Goal: Find contact information: Find contact information

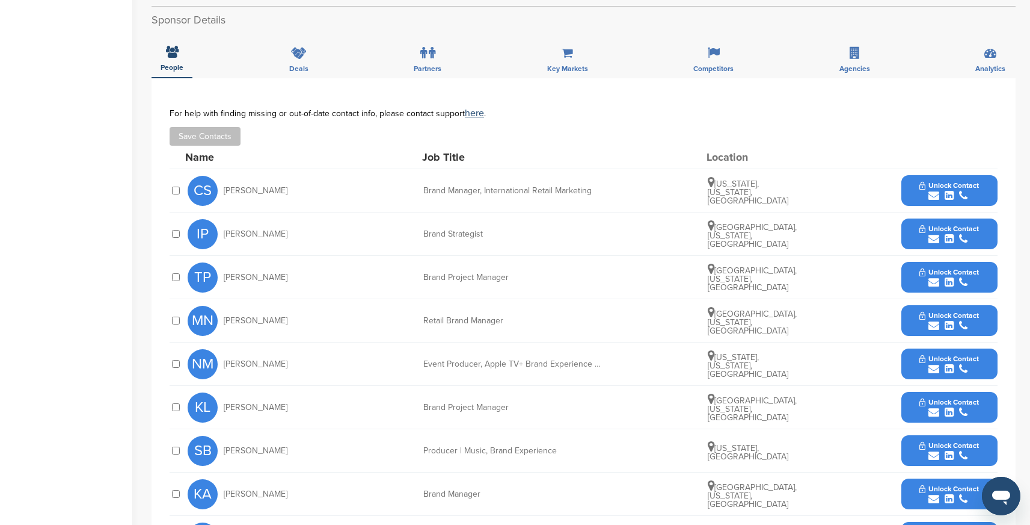
scroll to position [410, 0]
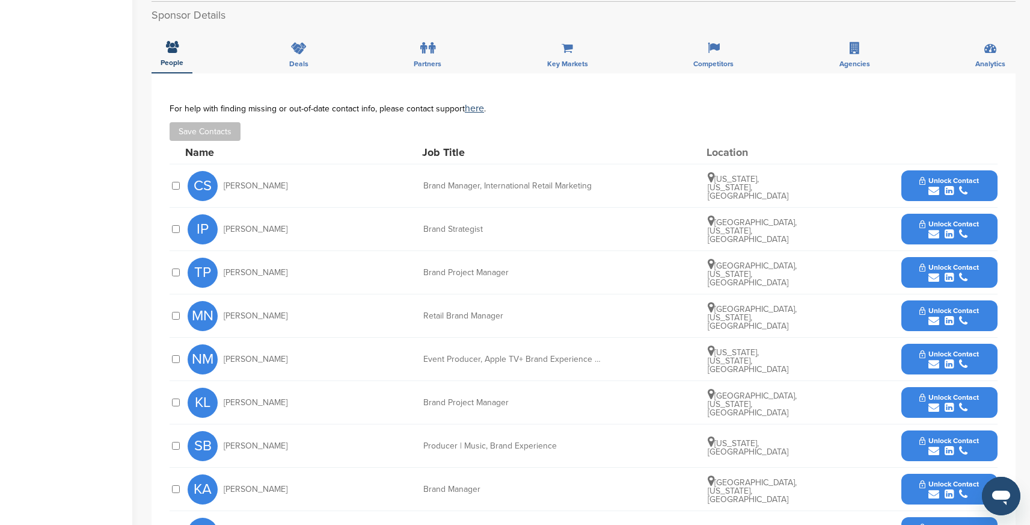
click at [951, 185] on icon "submit" at bounding box center [949, 190] width 9 height 11
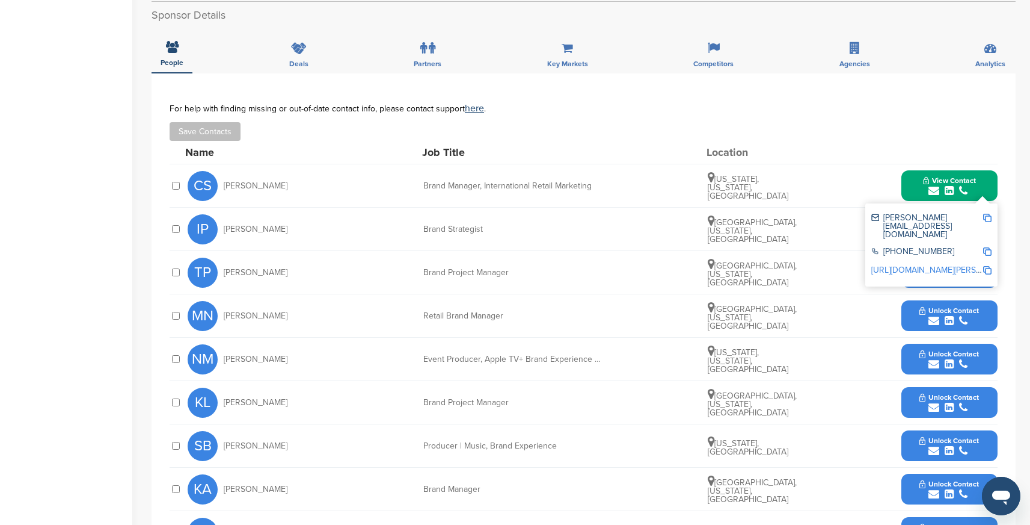
click at [988, 214] on img at bounding box center [987, 218] width 8 height 8
click at [988, 247] on img at bounding box center [987, 251] width 8 height 8
drag, startPoint x: 593, startPoint y: 171, endPoint x: 417, endPoint y: 168, distance: 175.1
click at [417, 168] on div "CS Courtney Stevenson Brand Manager, International Retail Marketing New York, N…" at bounding box center [593, 185] width 810 height 43
copy div "Brand Manager, International Retail Marketing"
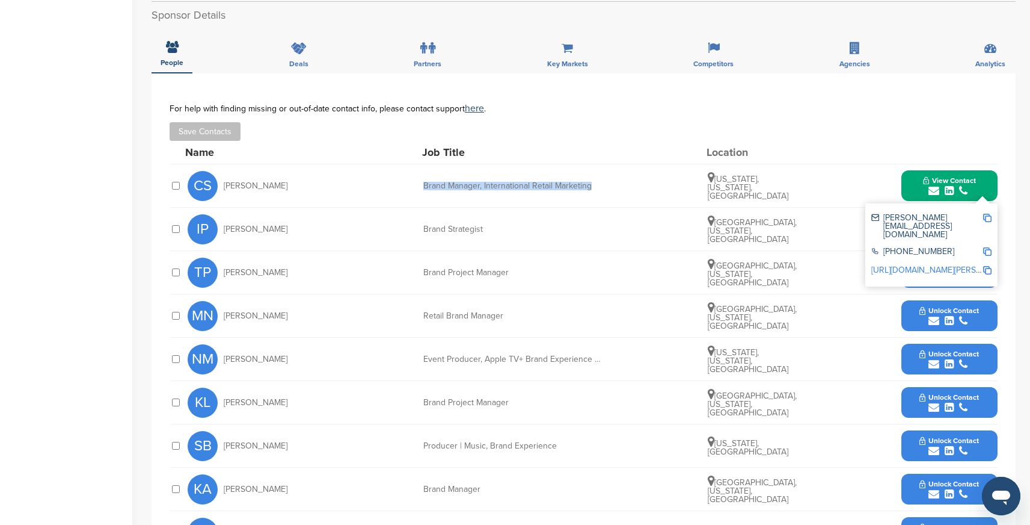
click at [987, 266] on img at bounding box center [987, 270] width 8 height 8
copy div "Brand Manager, International Retail Marketing"
click at [517, 365] on div "NM Nicole Mirabile Event Producer, Apple TV+ Brand Experience & Events New York…" at bounding box center [593, 358] width 810 height 43
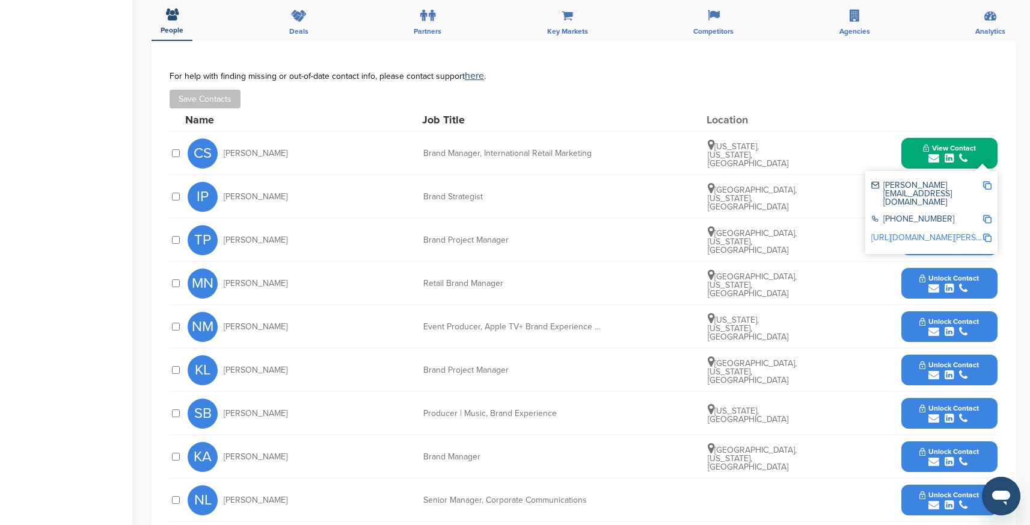
click at [602, 305] on div "NM Nicole Mirabile Event Producer, Apple TV+ Brand Experience & Events New York…" at bounding box center [593, 326] width 810 height 43
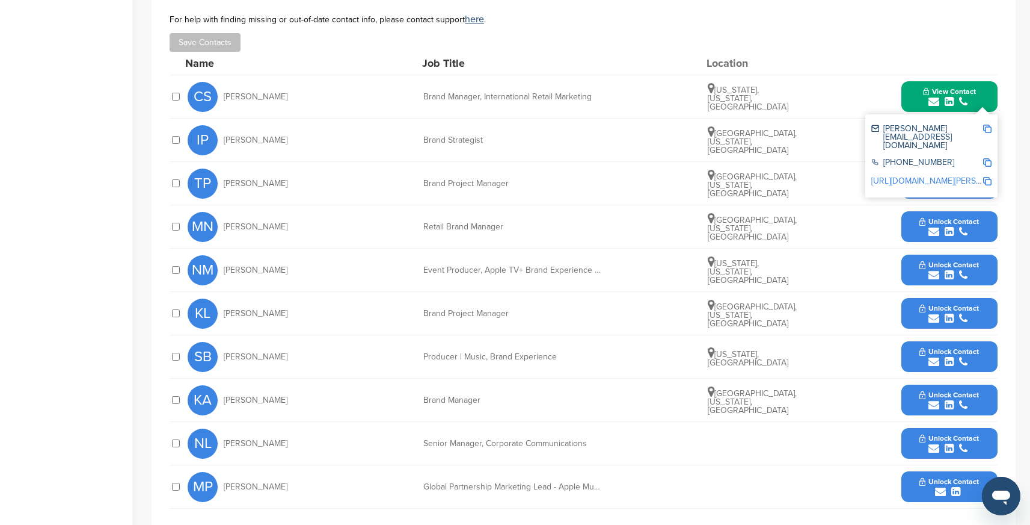
scroll to position [519, 0]
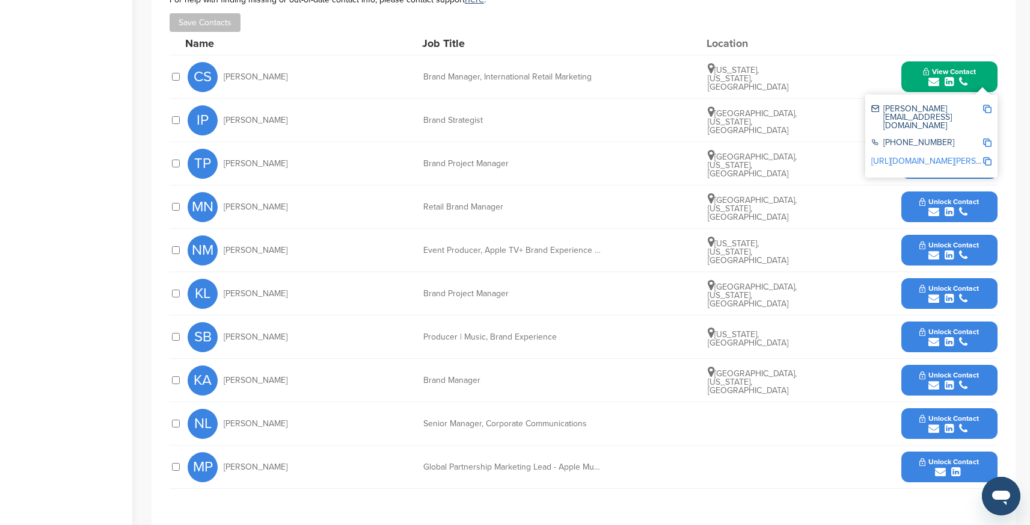
click at [972, 250] on div "submit" at bounding box center [950, 255] width 60 height 11
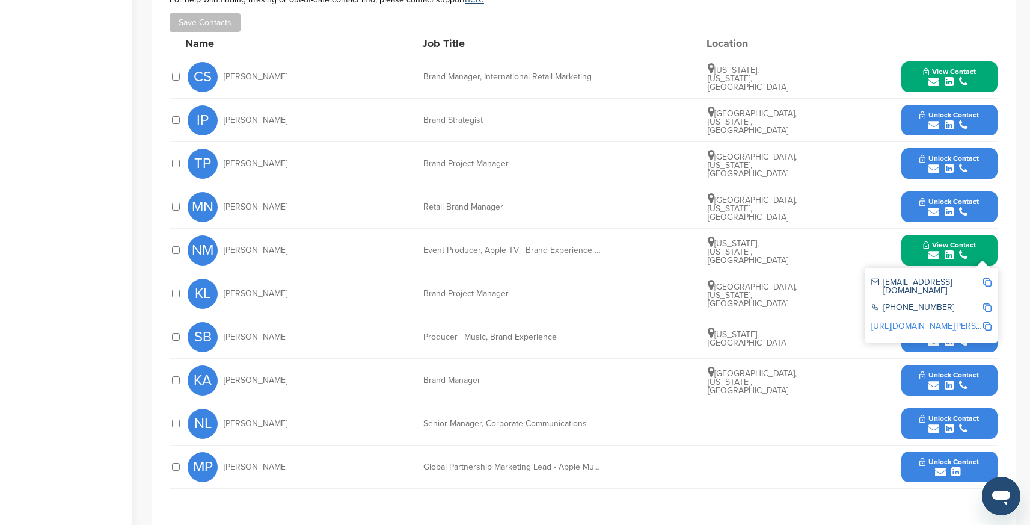
click at [989, 278] on img at bounding box center [987, 282] width 8 height 8
drag, startPoint x: 283, startPoint y: 238, endPoint x: 250, endPoint y: 235, distance: 33.2
click at [250, 235] on div "NM Nicole Mirabile" at bounding box center [254, 250] width 132 height 30
copy span "Mirabile"
drag, startPoint x: 425, startPoint y: 235, endPoint x: 624, endPoint y: 250, distance: 200.2
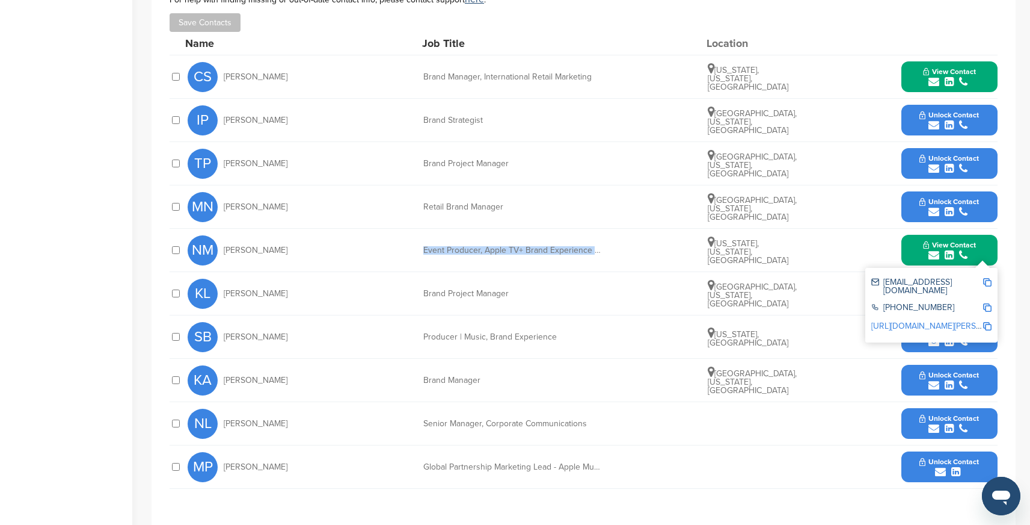
click at [624, 250] on div "NM Nicole Mirabile Event Producer, Apple TV+ Brand Experience & Events New York…" at bounding box center [593, 250] width 810 height 43
copy div "Event Producer, Apple TV+ Brand Experience & Events"
click at [988, 303] on img at bounding box center [987, 307] width 8 height 8
copy div "Event Producer, Apple TV+ Brand Experience & Events"
click at [990, 322] on img at bounding box center [987, 326] width 8 height 8
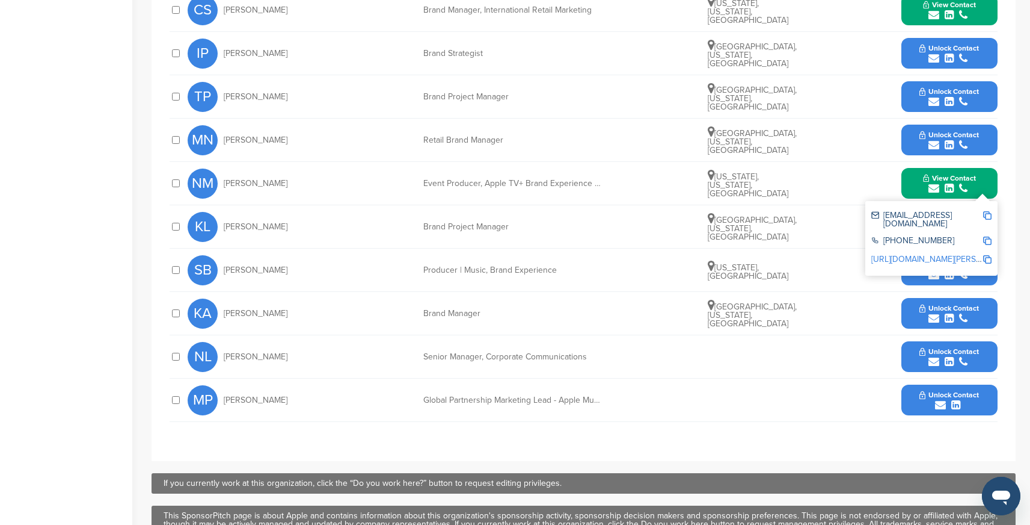
scroll to position [588, 0]
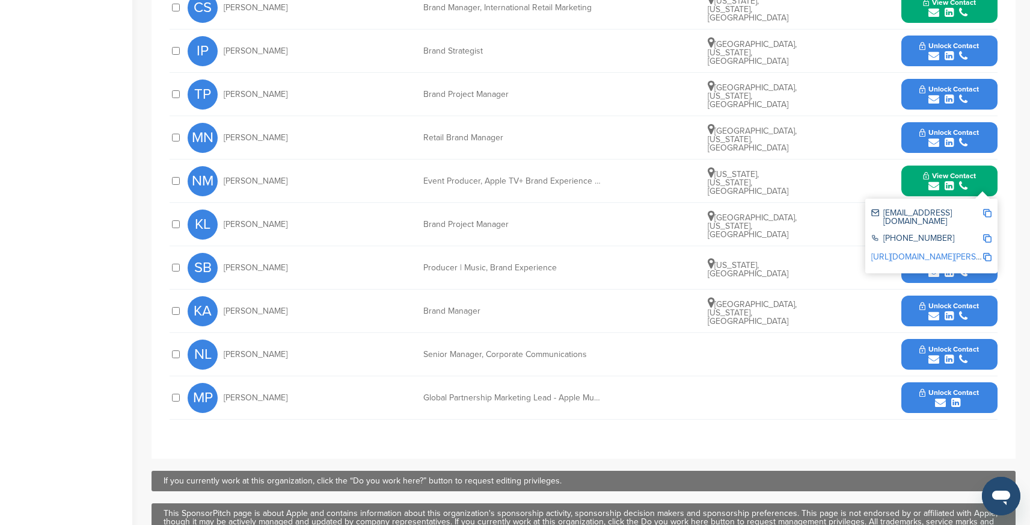
click at [957, 397] on icon "submit" at bounding box center [956, 402] width 9 height 11
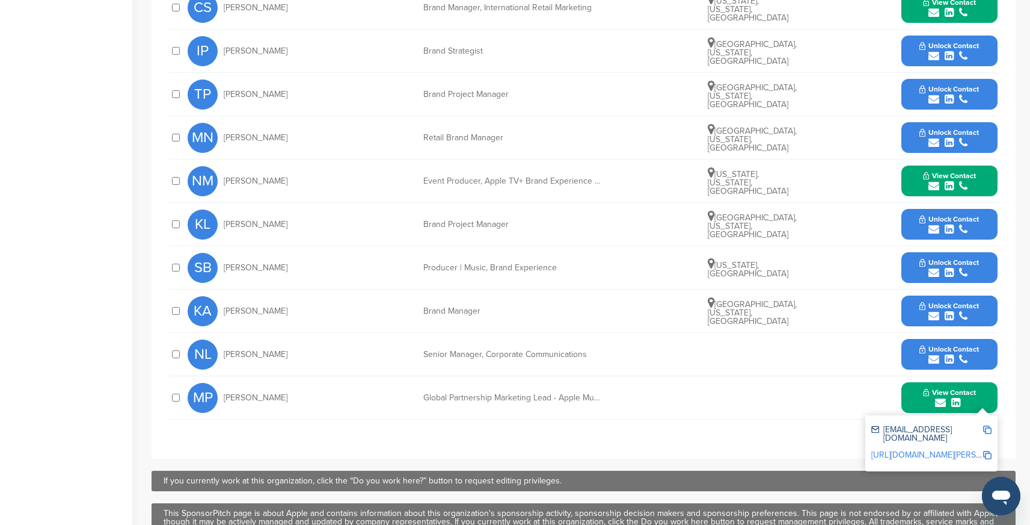
click at [989, 425] on img at bounding box center [987, 429] width 8 height 8
click at [989, 451] on img at bounding box center [987, 455] width 8 height 8
drag, startPoint x: 424, startPoint y: 383, endPoint x: 601, endPoint y: 392, distance: 177.1
click at [601, 392] on div "MP Mike Praw Global Partnership Marketing Lead - Apple Music & iTunes View Cont…" at bounding box center [593, 397] width 810 height 43
copy div "Global Partnership Marketing Lead - Apple Music & iTunes"
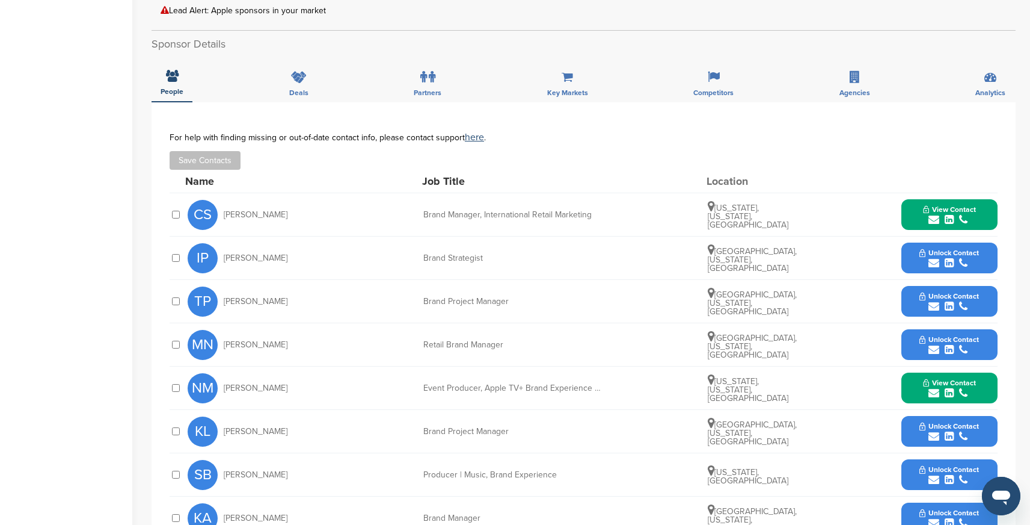
scroll to position [377, 0]
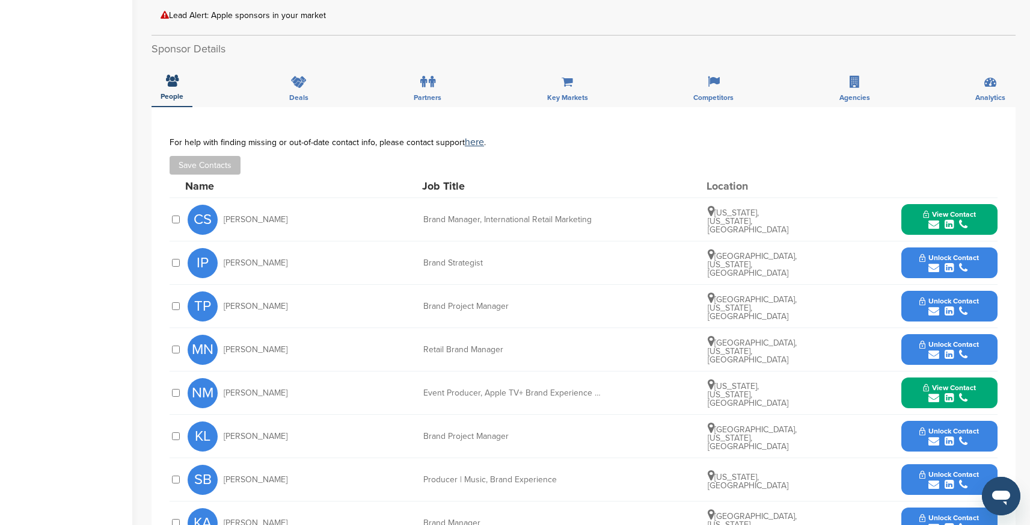
click at [964, 262] on icon "submit" at bounding box center [963, 267] width 8 height 11
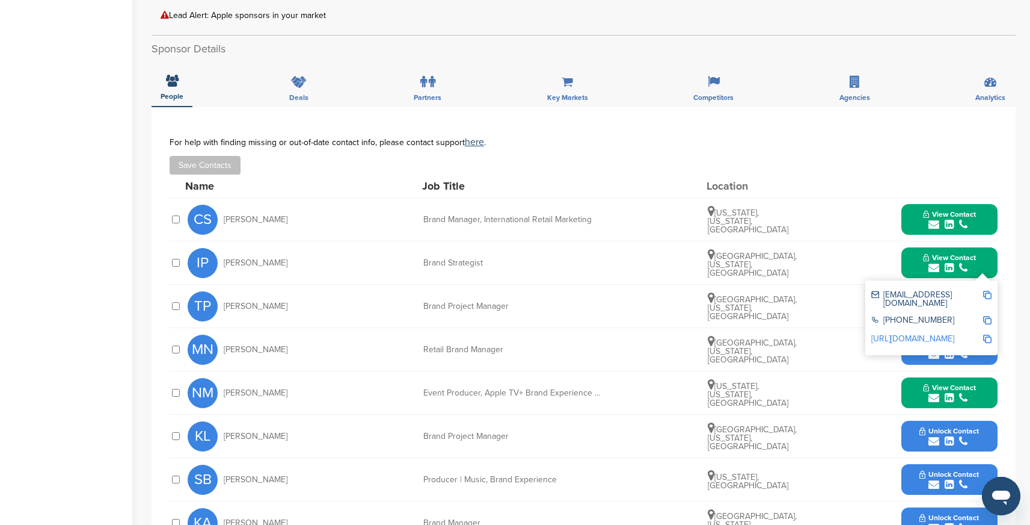
click at [991, 291] on img at bounding box center [987, 295] width 8 height 8
copy div "Global Partnership Marketing Lead - Apple Music & iTunes"
drag, startPoint x: 425, startPoint y: 246, endPoint x: 514, endPoint y: 248, distance: 89.1
click at [514, 259] on div "Brand Strategist" at bounding box center [513, 263] width 180 height 8
copy div "Brand Strategist"
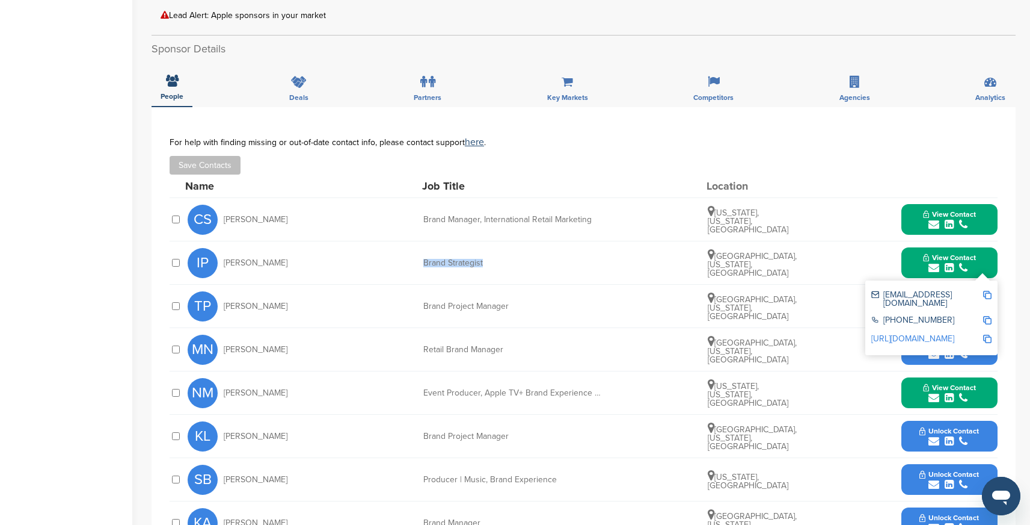
click at [985, 316] on img at bounding box center [987, 320] width 8 height 8
copy div "Brand Strategist"
click at [989, 334] on img at bounding box center [987, 338] width 8 height 8
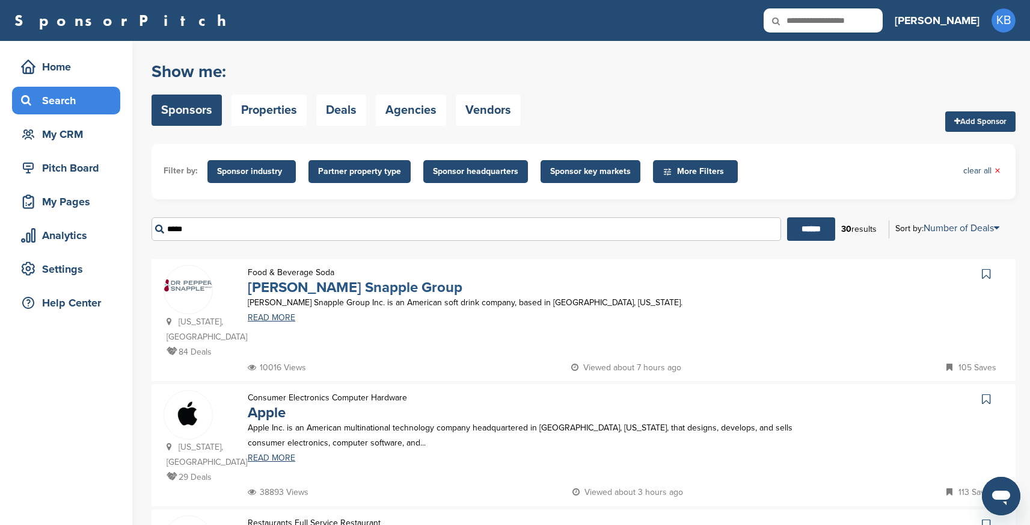
click at [376, 289] on link "[PERSON_NAME] Snapple Group" at bounding box center [355, 287] width 215 height 17
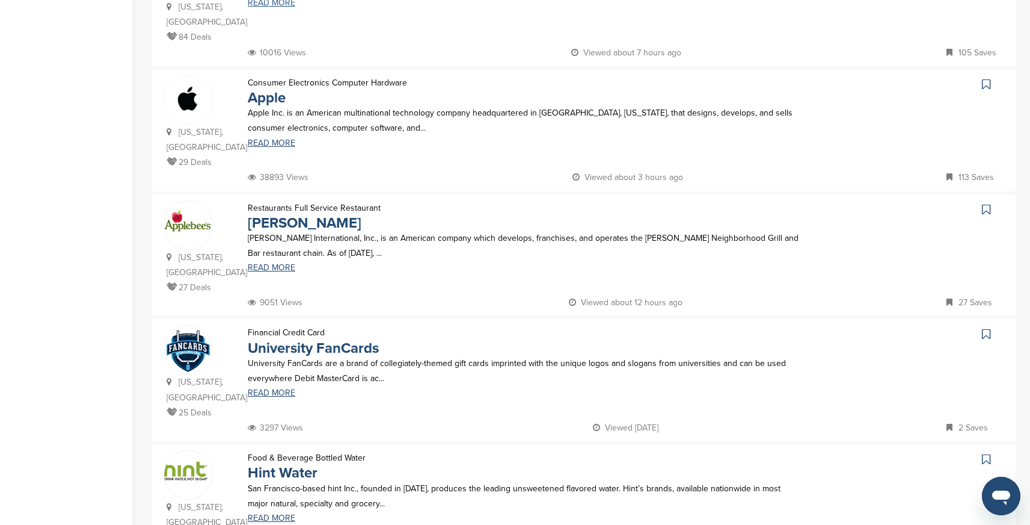
scroll to position [375, 0]
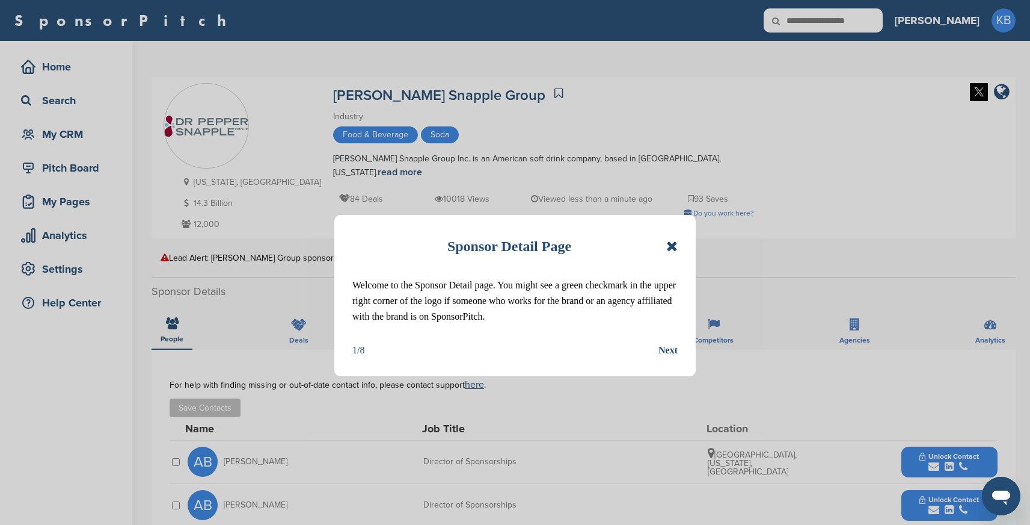
click at [671, 245] on icon at bounding box center [671, 246] width 11 height 14
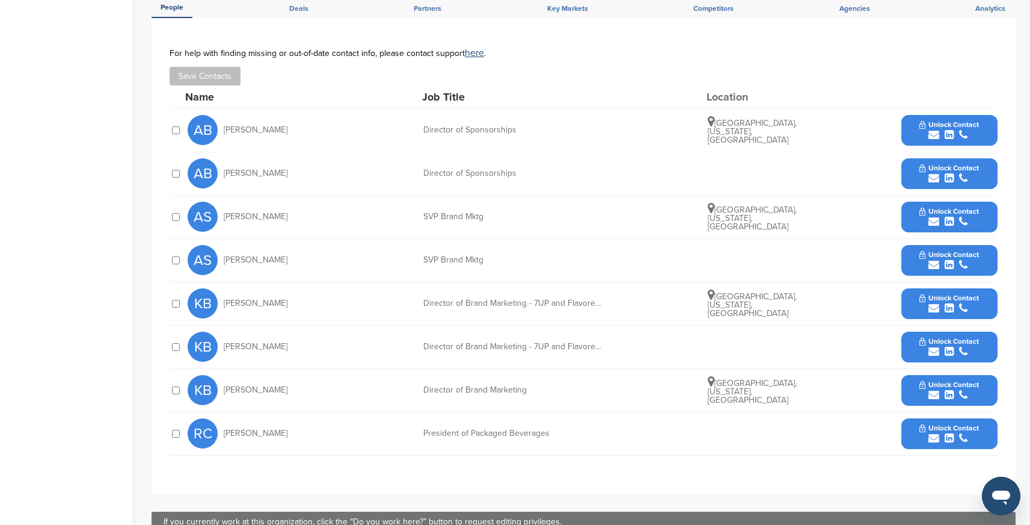
scroll to position [337, 0]
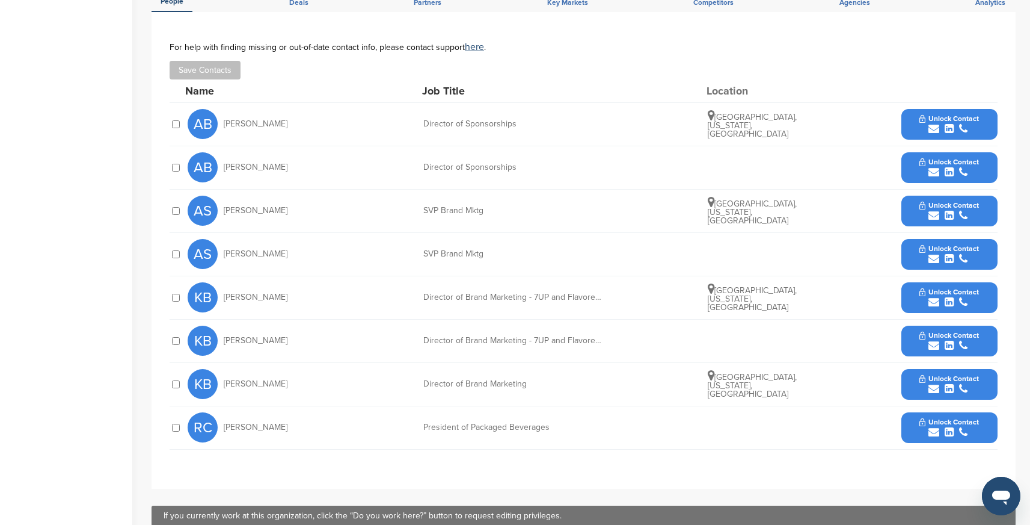
click at [947, 123] on icon "submit" at bounding box center [949, 128] width 9 height 11
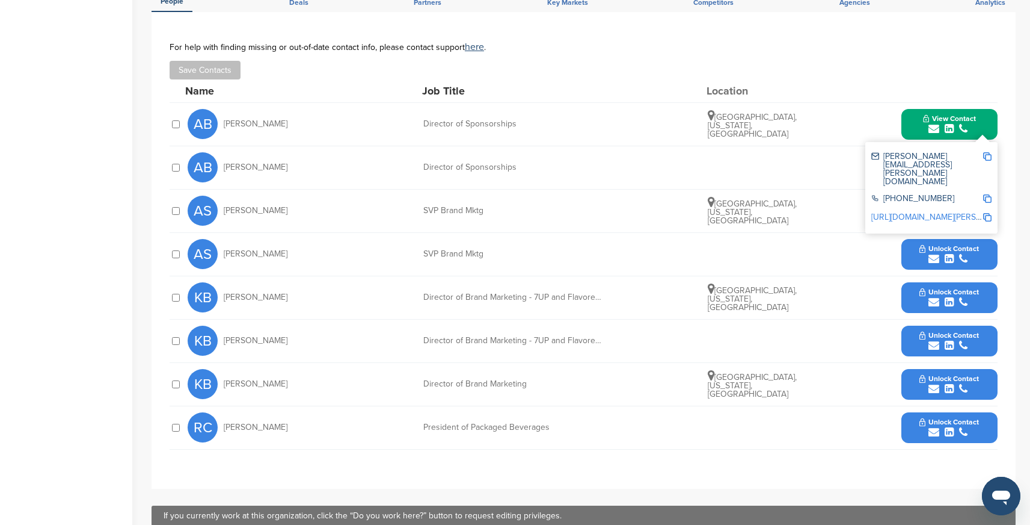
click at [991, 152] on img at bounding box center [987, 156] width 8 height 8
click at [986, 194] on img at bounding box center [987, 198] width 8 height 8
drag, startPoint x: 523, startPoint y: 125, endPoint x: 422, endPoint y: 126, distance: 101.7
click at [422, 126] on div "AB Andrew Barker Director of Sponsorships Dallas, Texas, United States View Con…" at bounding box center [593, 124] width 810 height 43
copy div "Director of Sponsorships"
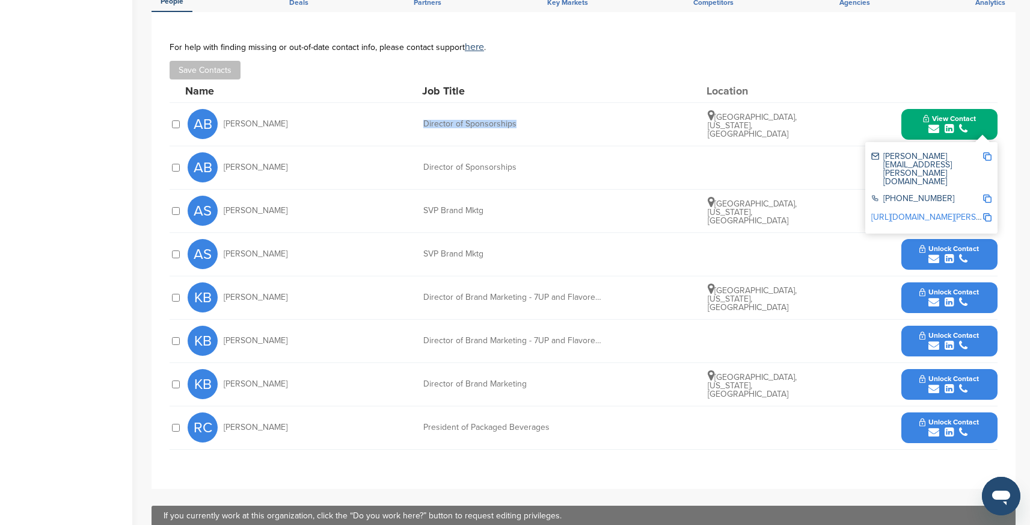
click at [990, 213] on img at bounding box center [987, 217] width 8 height 8
copy div "Director of Sponsorships"
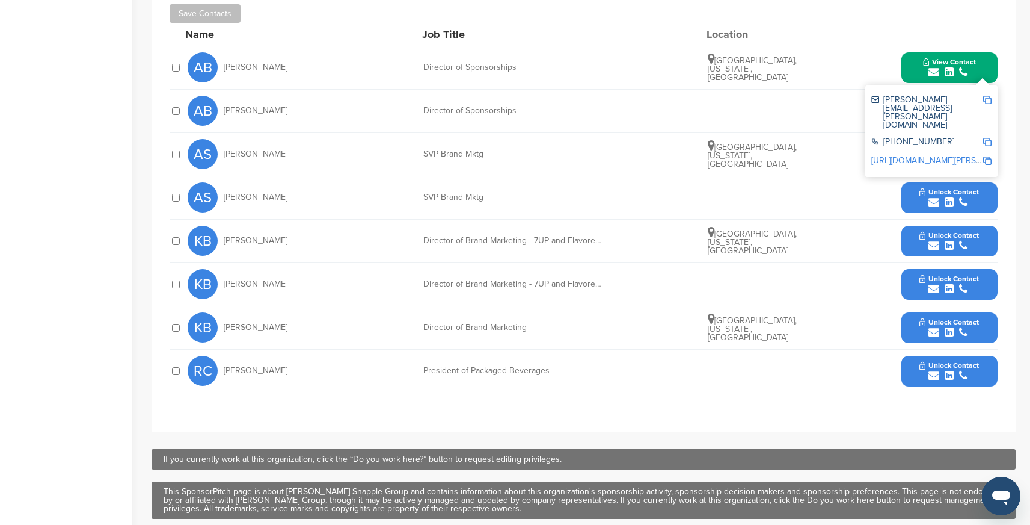
scroll to position [390, 0]
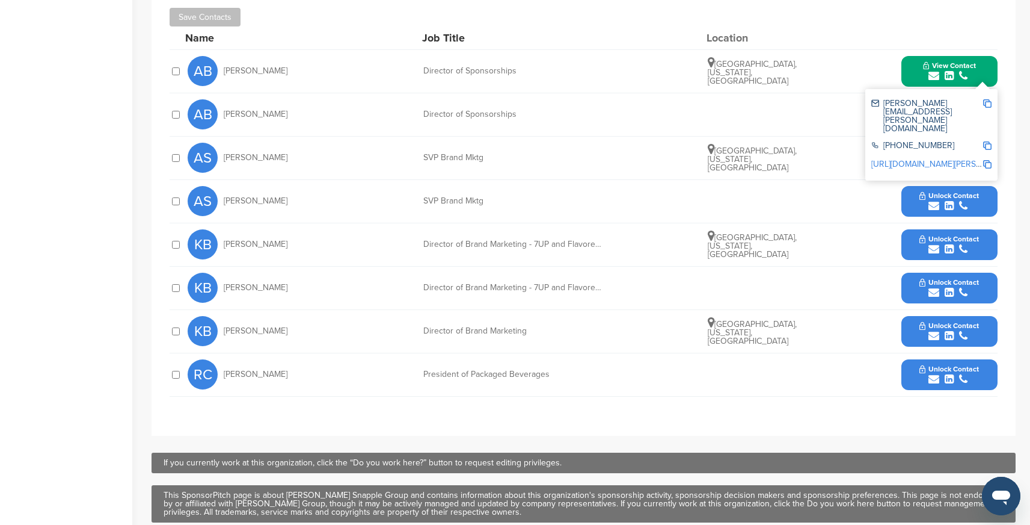
click at [988, 167] on button "Unlock Contact" at bounding box center [949, 158] width 88 height 36
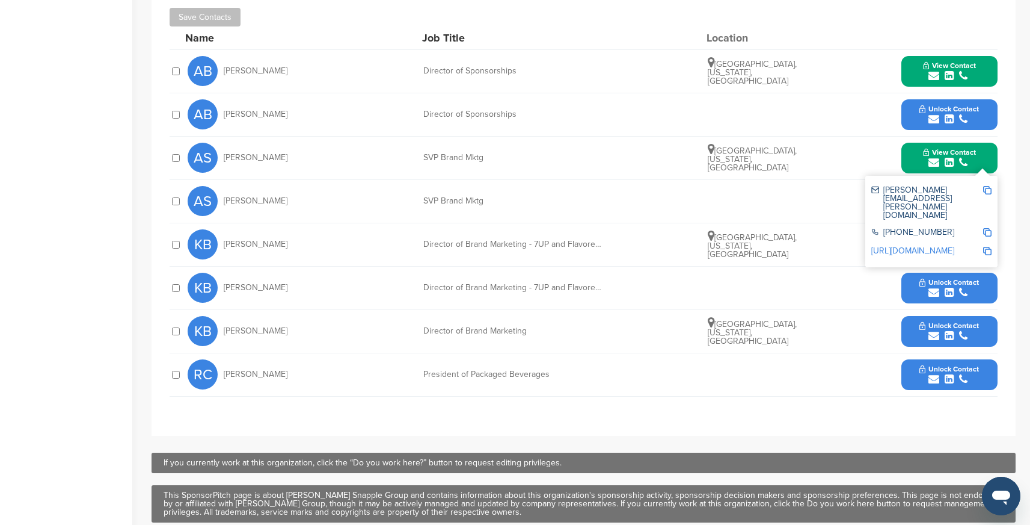
click at [985, 188] on img at bounding box center [987, 190] width 8 height 8
drag, startPoint x: 422, startPoint y: 199, endPoint x: 491, endPoint y: 199, distance: 69.2
click at [491, 199] on div "AS Andrew Springate SVP Brand Mktg Unlock Contact" at bounding box center [593, 201] width 810 height 43
copy div "SVP Brand Mktg"
click at [988, 228] on img at bounding box center [987, 232] width 8 height 8
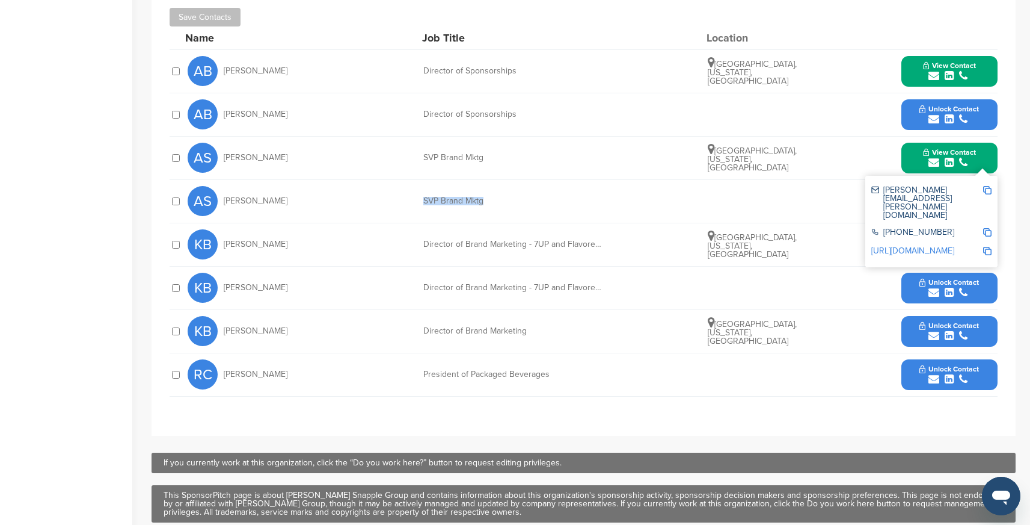
copy div "SVP Brand Mktg"
click at [990, 247] on img at bounding box center [987, 251] width 8 height 8
click at [969, 251] on div "submit" at bounding box center [950, 249] width 60 height 11
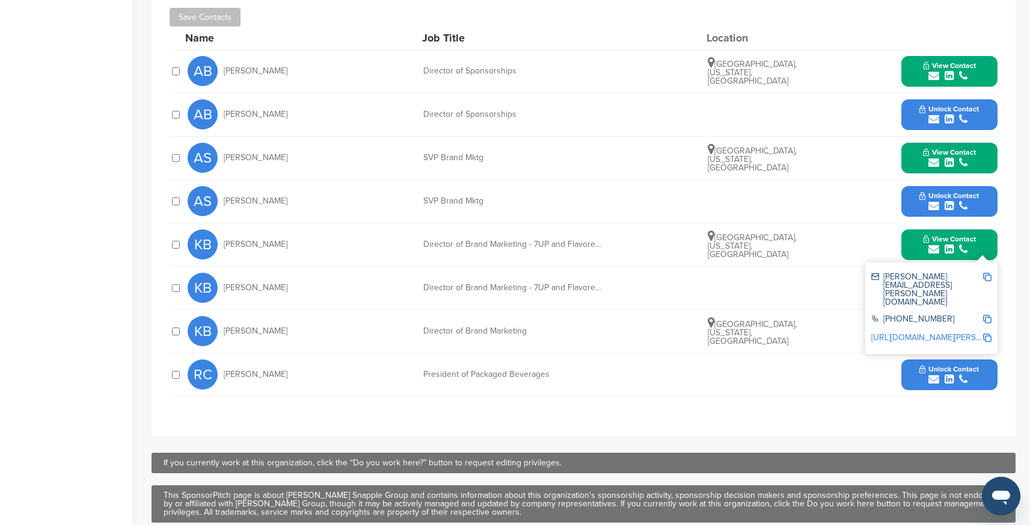
click at [990, 274] on img at bounding box center [987, 276] width 8 height 8
click at [988, 315] on img at bounding box center [987, 319] width 8 height 8
click at [987, 333] on img at bounding box center [987, 337] width 8 height 8
drag, startPoint x: 421, startPoint y: 242, endPoint x: 599, endPoint y: 249, distance: 177.6
click at [599, 249] on div "KB Kevin Brandvold Director of Brand Marketing - 7UP and Flavored Soft Drinks D…" at bounding box center [593, 244] width 810 height 43
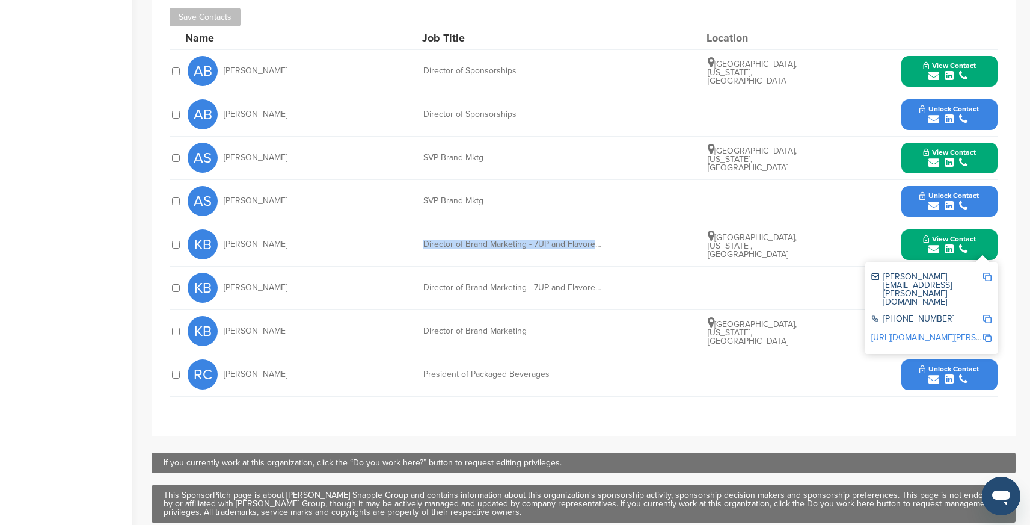
copy div "Director of Brand Marketing - 7UP and Flavored Soft Drinks"
click at [611, 388] on div "RC Rodger Collins President of Packaged Beverages Unlock Contact" at bounding box center [593, 374] width 810 height 43
click at [893, 279] on div "kevin.brandvold@dpsg.com" at bounding box center [927, 289] width 111 height 34
click at [918, 244] on button "View Contact" at bounding box center [950, 244] width 82 height 36
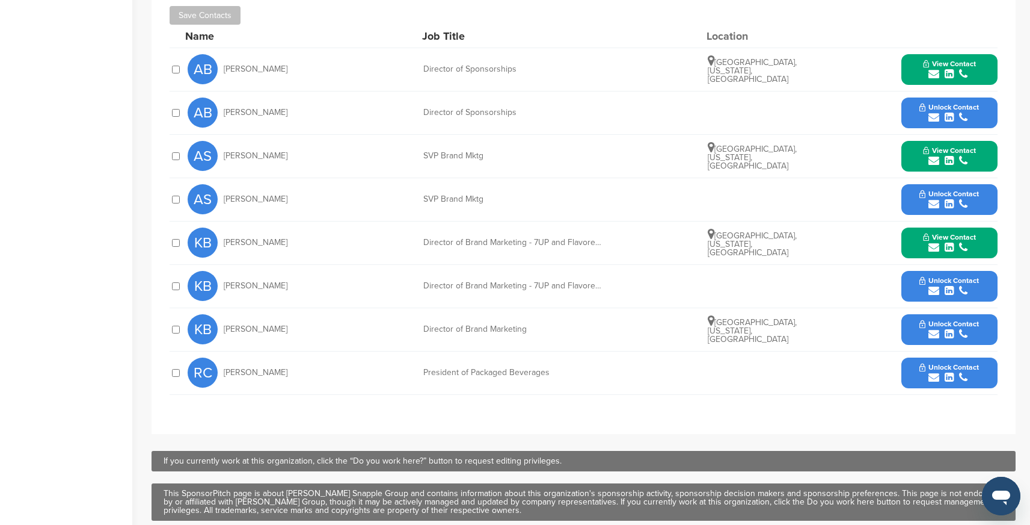
scroll to position [392, 0]
click at [948, 368] on span "Unlock Contact" at bounding box center [950, 367] width 60 height 8
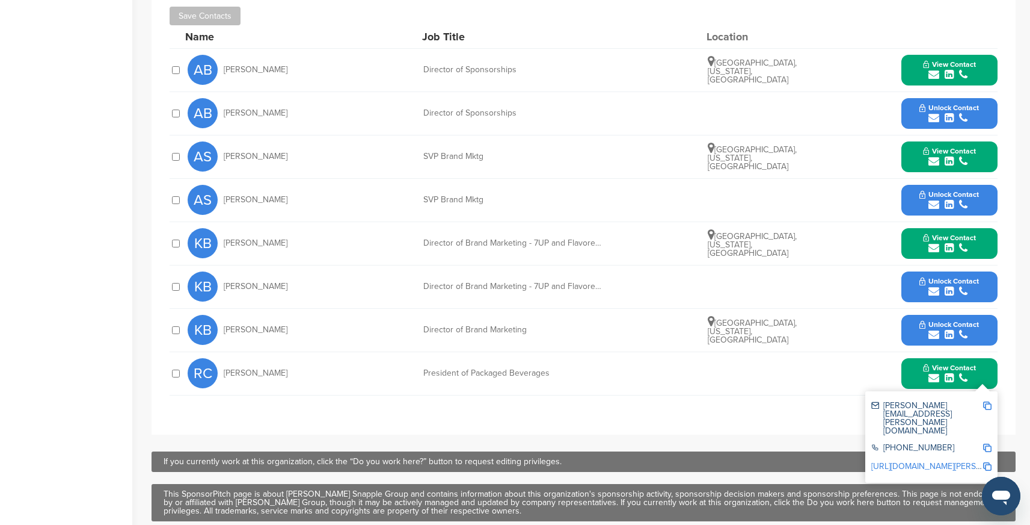
click at [987, 406] on img at bounding box center [987, 405] width 8 height 8
drag, startPoint x: 423, startPoint y: 372, endPoint x: 553, endPoint y: 371, distance: 129.3
click at [553, 371] on div "President of Packaged Beverages" at bounding box center [513, 373] width 180 height 8
copy div "President of Packaged Beverages"
click at [987, 443] on img at bounding box center [987, 447] width 8 height 8
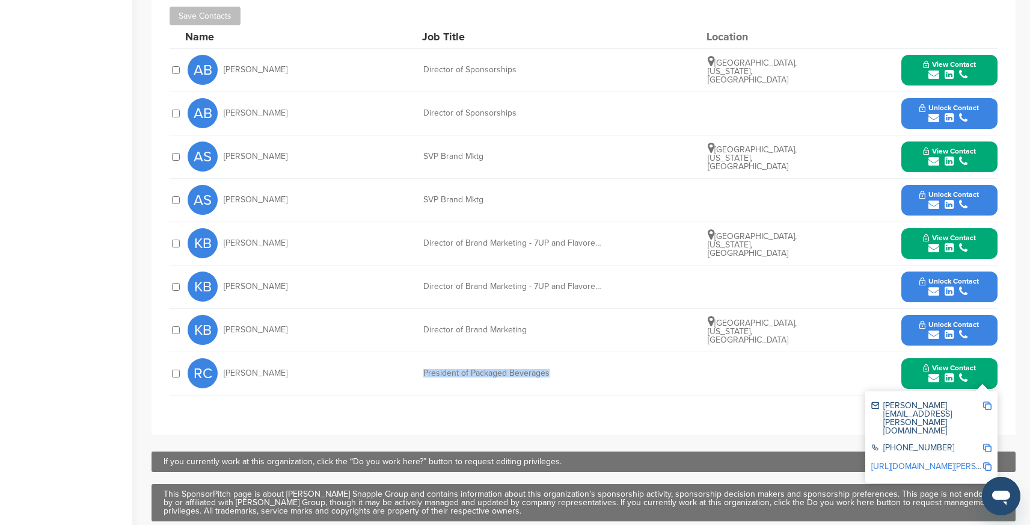
copy div "President of Packaged Beverages"
click at [988, 462] on img at bounding box center [987, 466] width 8 height 8
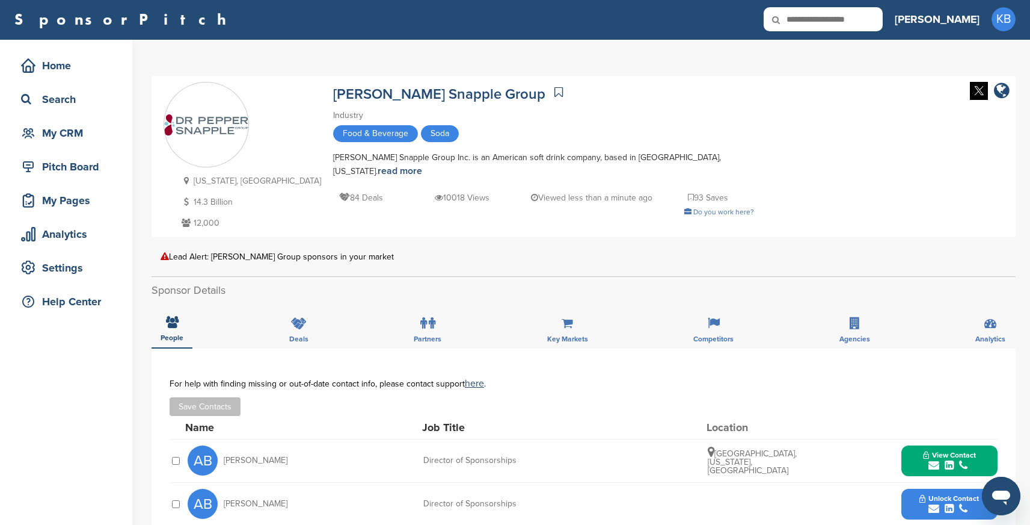
scroll to position [0, 0]
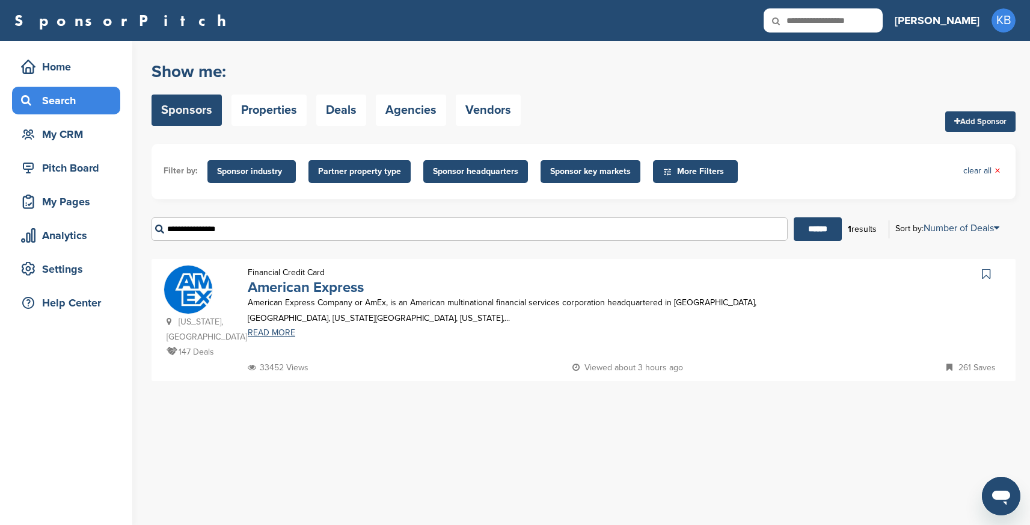
click at [279, 287] on link "American Express" at bounding box center [306, 287] width 116 height 17
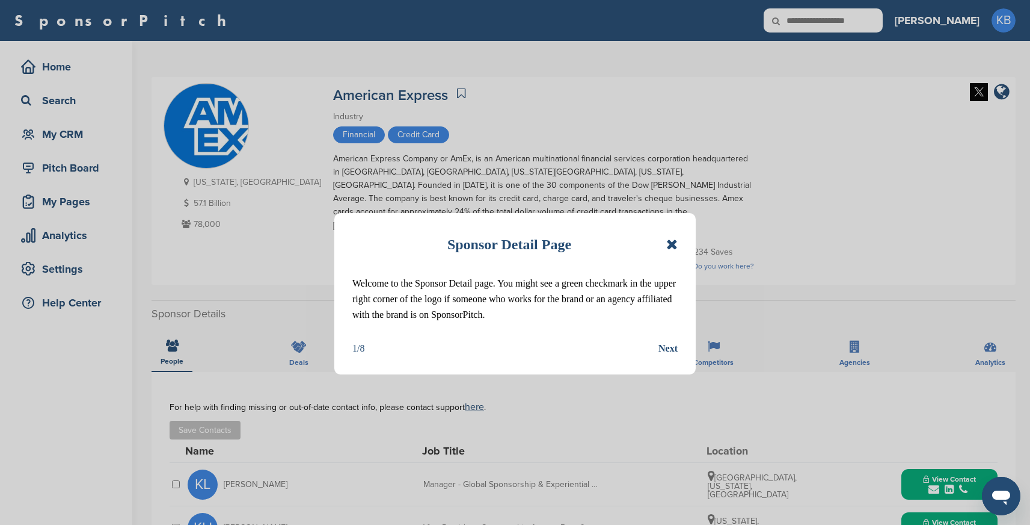
scroll to position [5, 0]
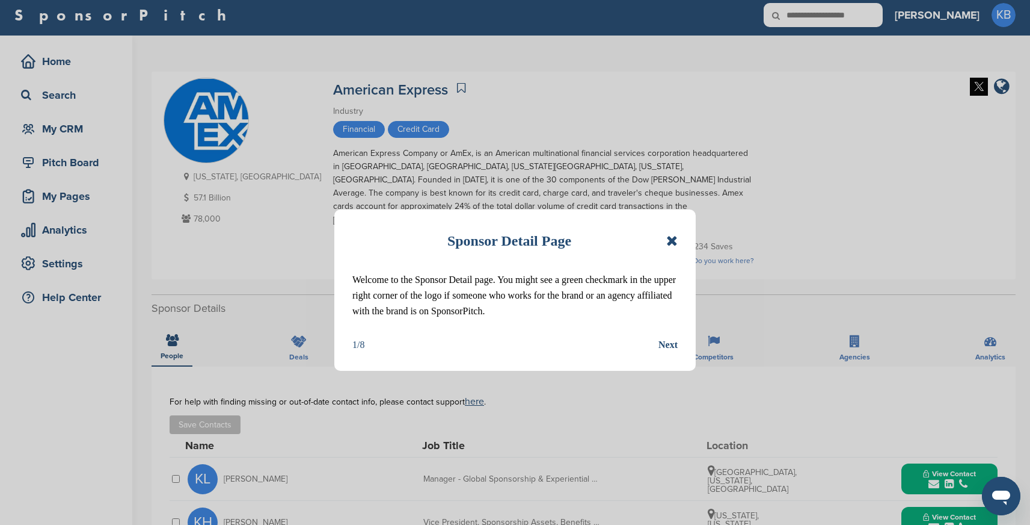
click at [676, 233] on icon at bounding box center [671, 240] width 11 height 14
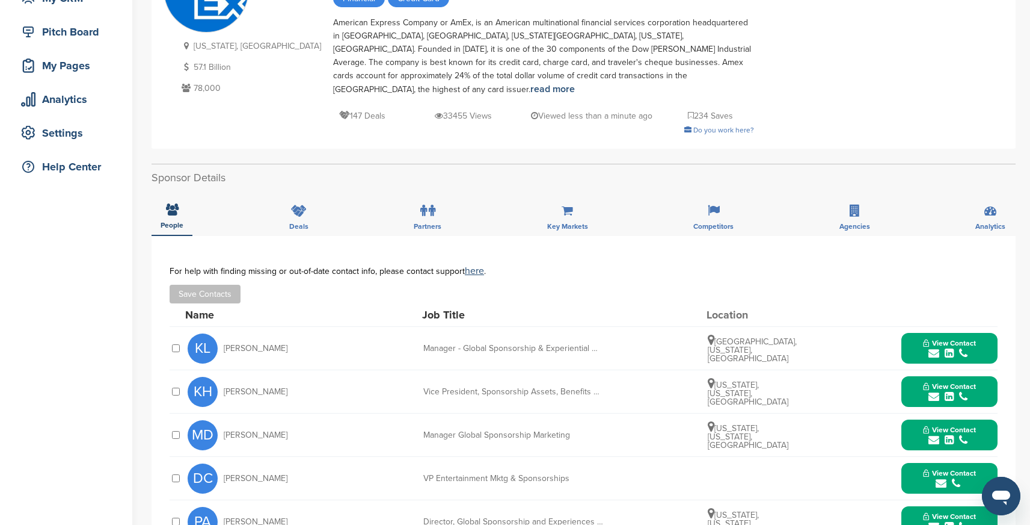
scroll to position [0, 0]
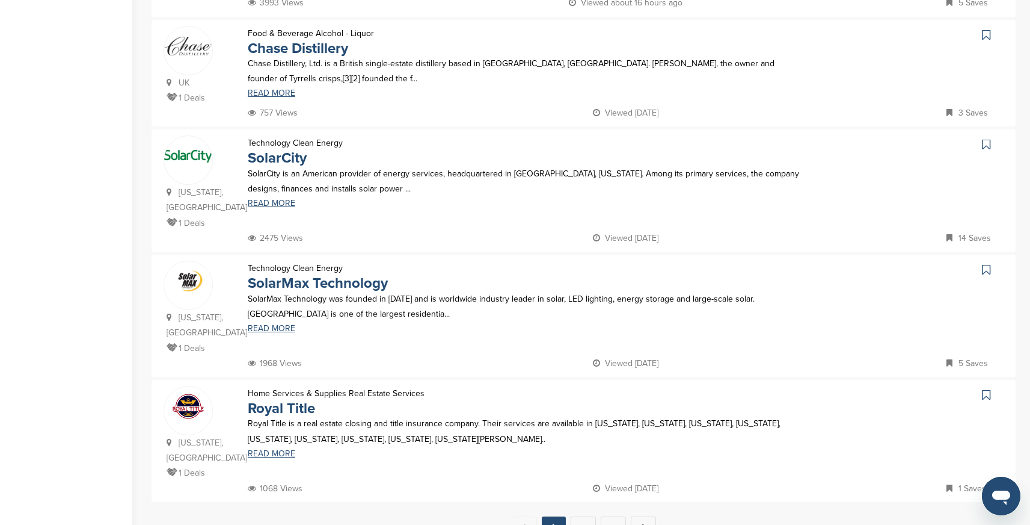
scroll to position [986, 0]
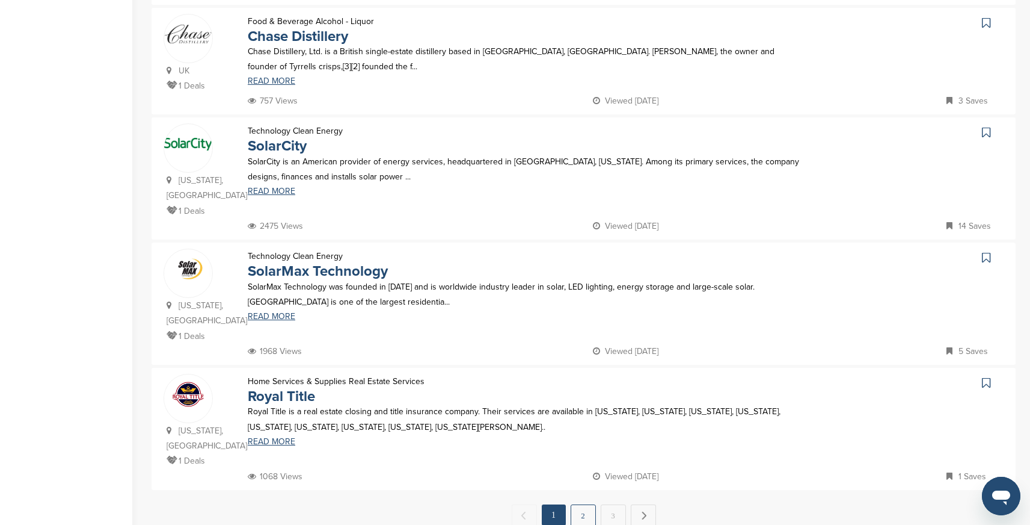
click at [581, 504] on link "2" at bounding box center [583, 515] width 25 height 22
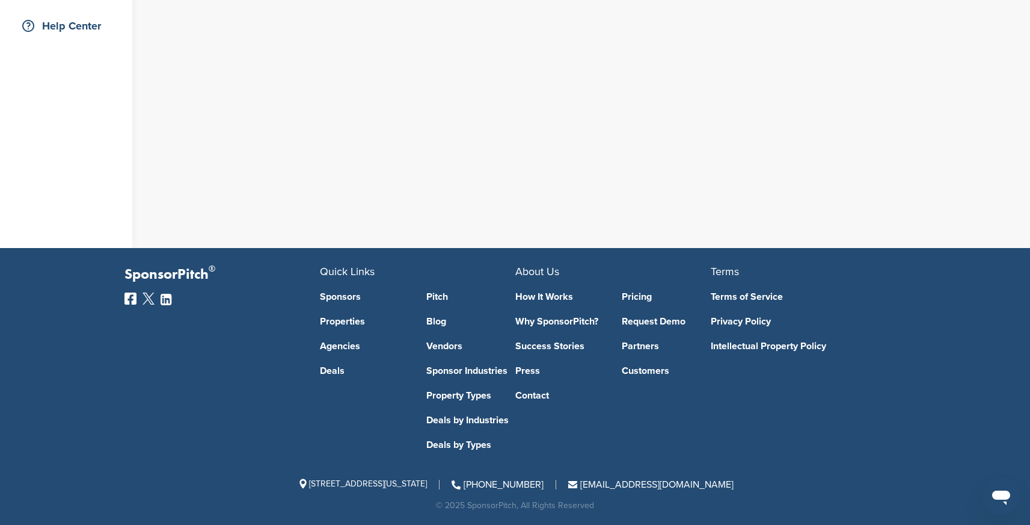
scroll to position [0, 0]
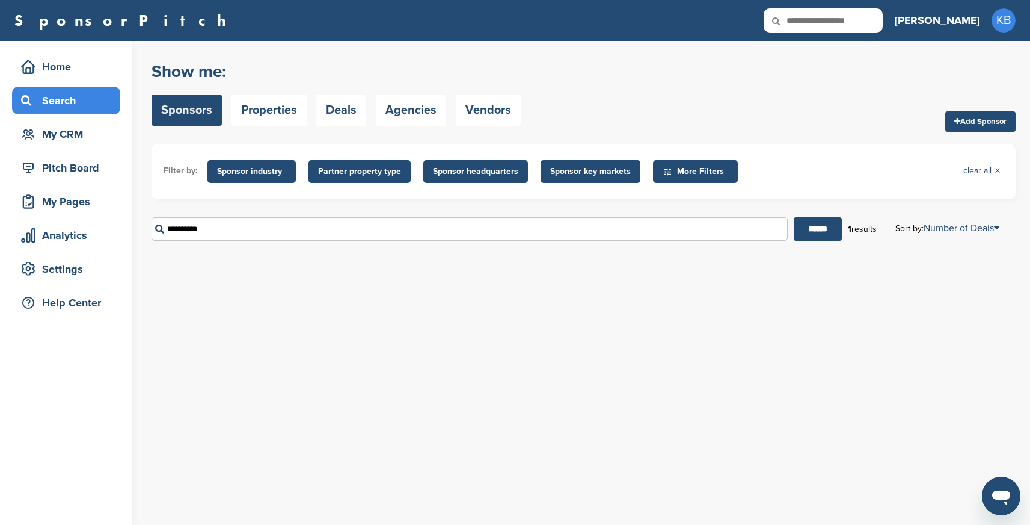
click at [70, 100] on div "Search" at bounding box center [69, 101] width 102 height 22
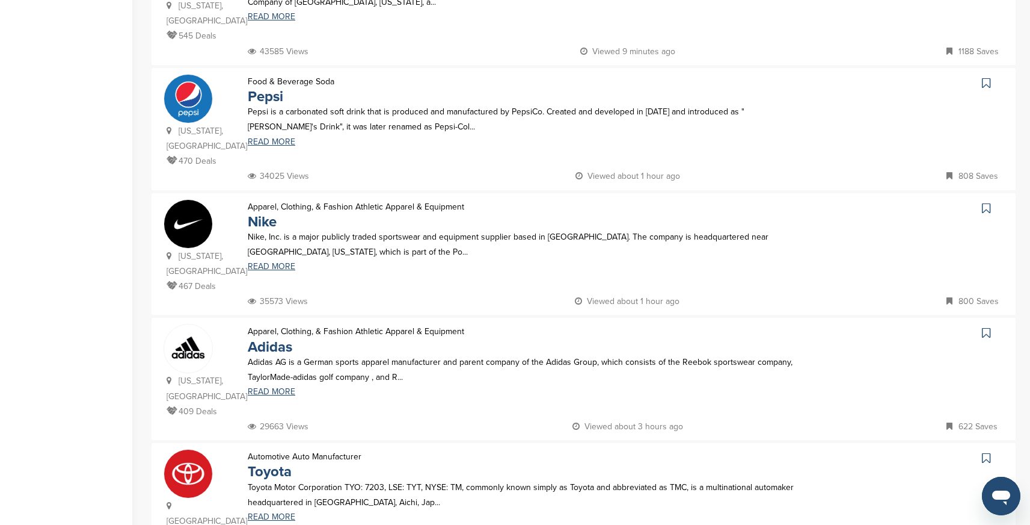
scroll to position [318, 0]
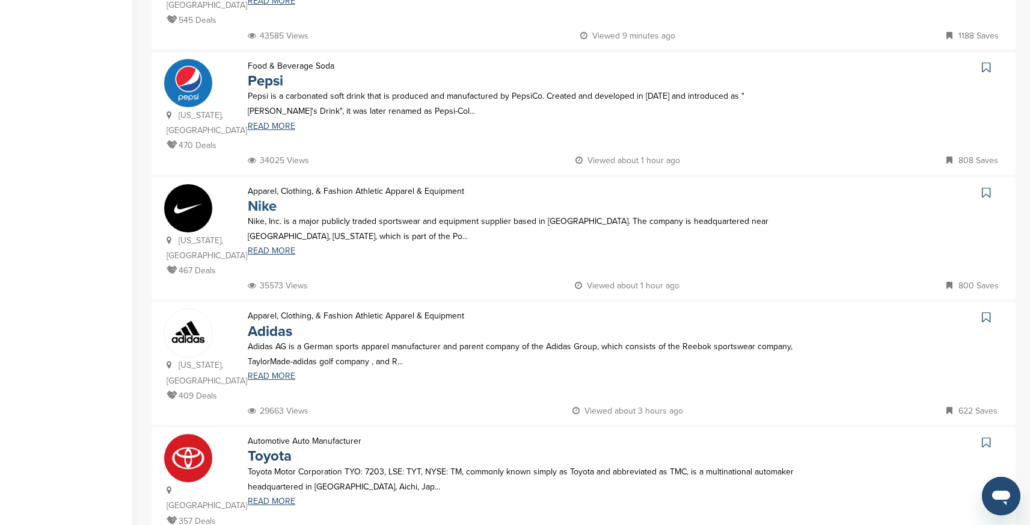
click at [268, 197] on link "Nike" at bounding box center [262, 205] width 29 height 17
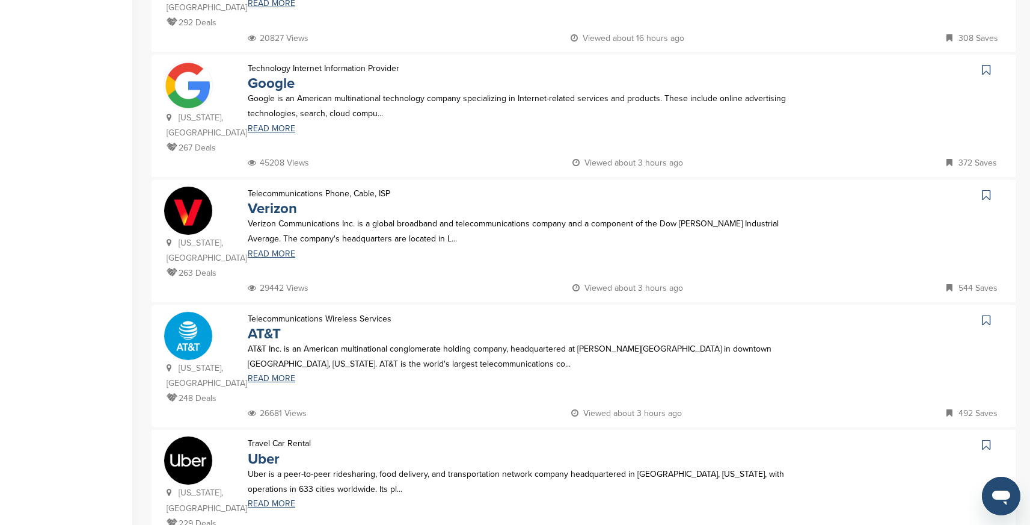
scroll to position [967, 0]
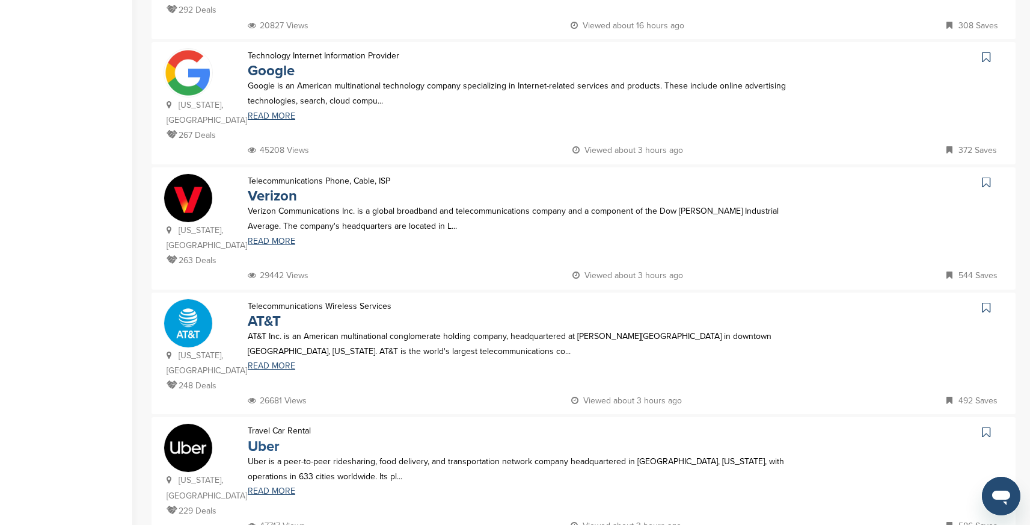
click at [263, 437] on link "Uber" at bounding box center [264, 445] width 32 height 17
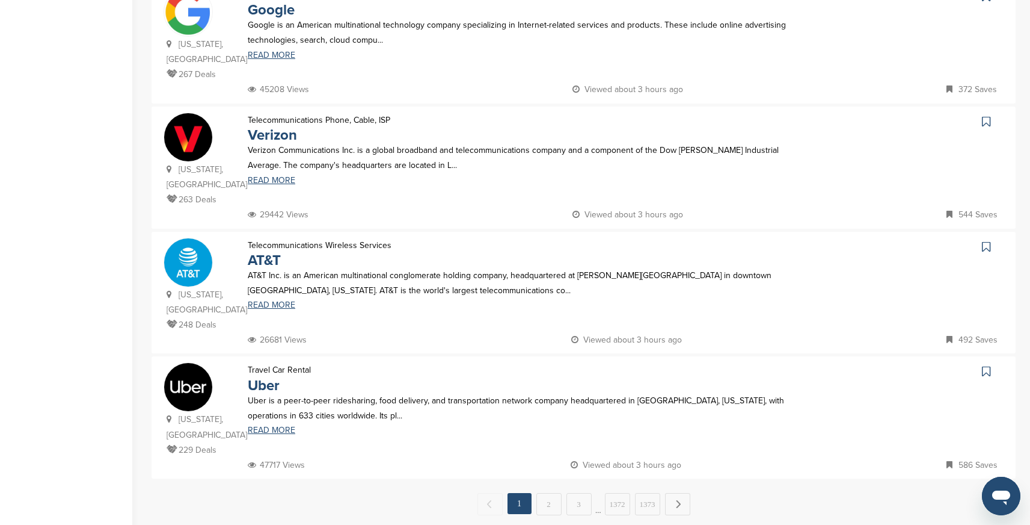
scroll to position [1076, 0]
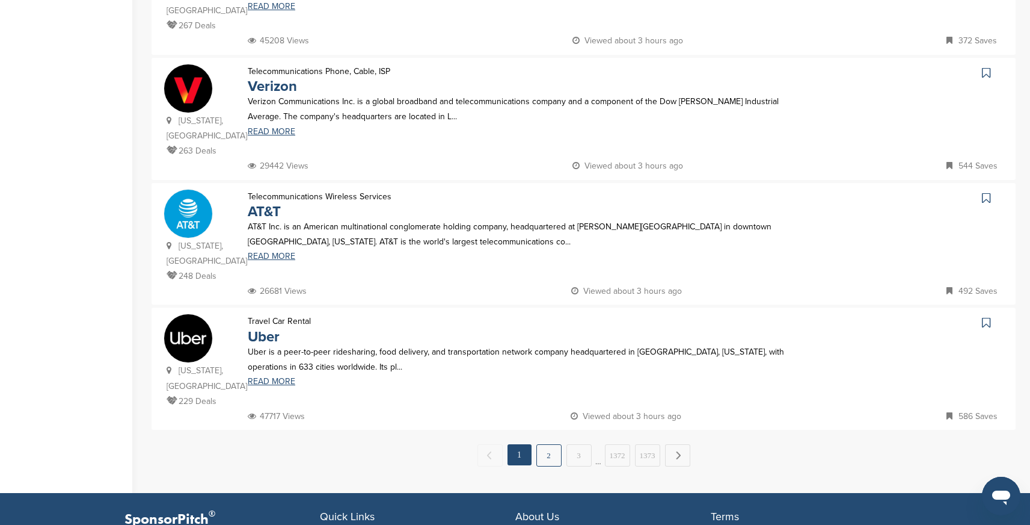
click at [543, 444] on link "2" at bounding box center [549, 455] width 25 height 22
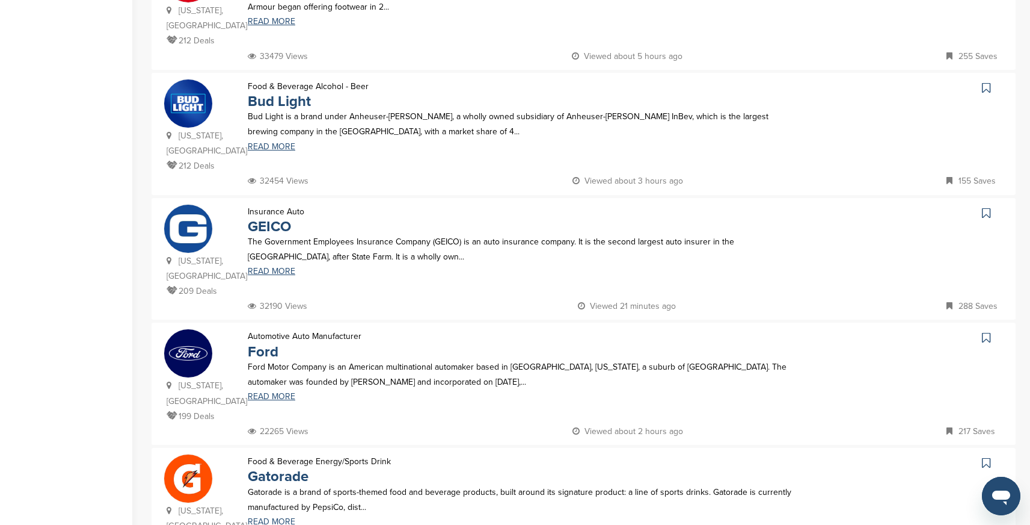
scroll to position [452, 0]
click at [279, 217] on link "GEICO" at bounding box center [269, 225] width 43 height 17
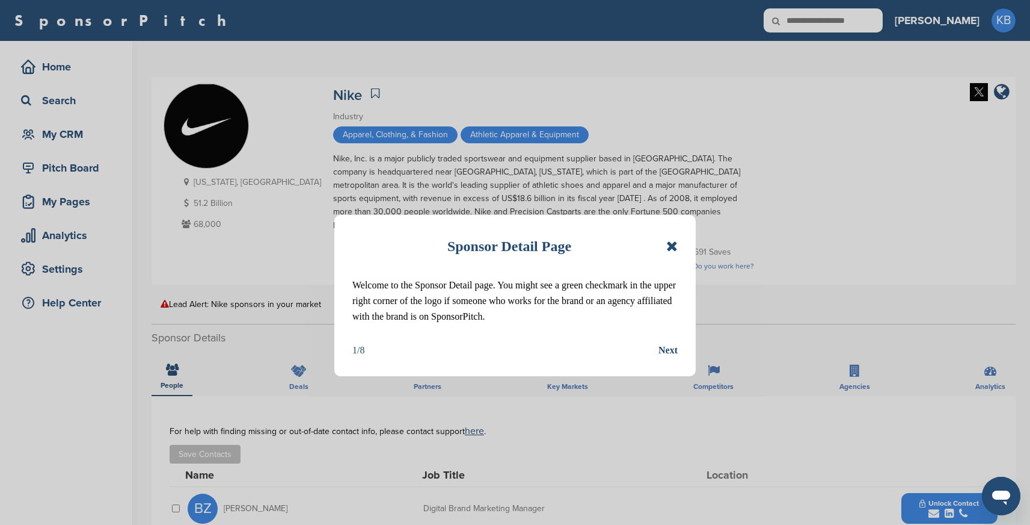
click at [673, 241] on icon at bounding box center [671, 246] width 11 height 14
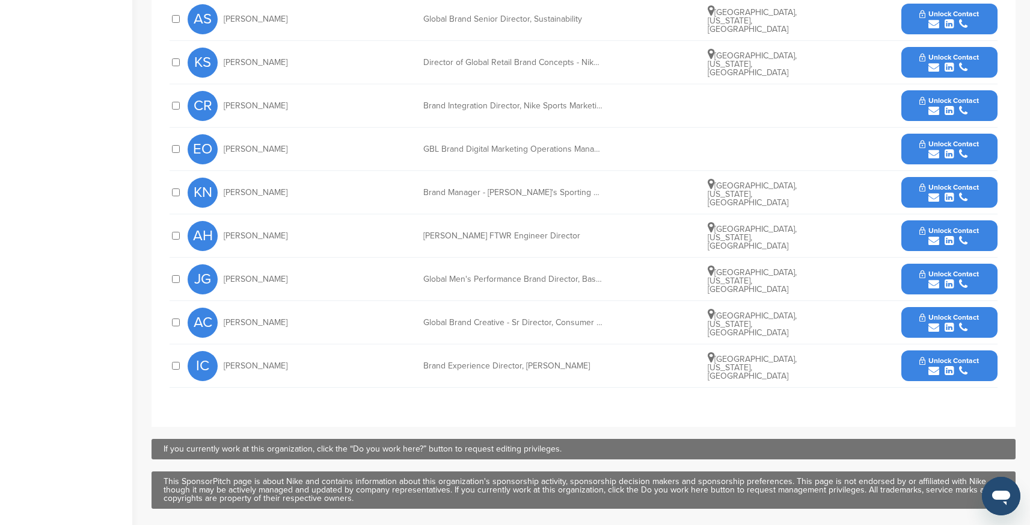
scroll to position [544, 0]
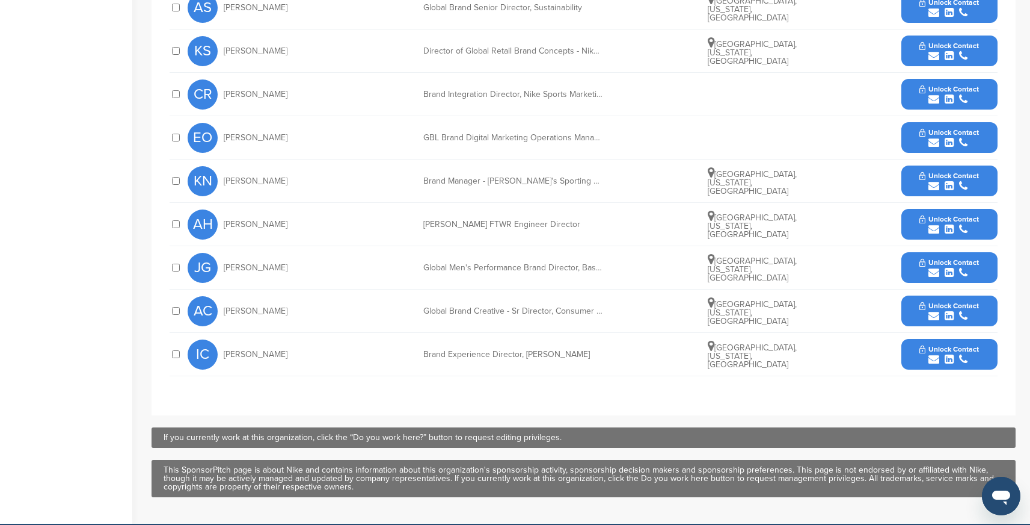
click at [937, 358] on icon "submit" at bounding box center [934, 359] width 11 height 11
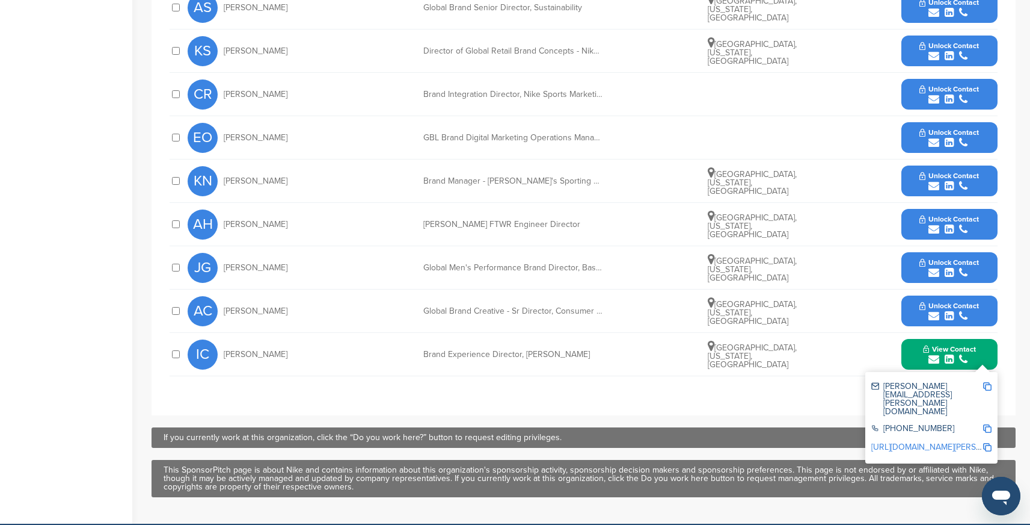
click at [990, 385] on img at bounding box center [987, 386] width 8 height 8
click at [989, 424] on img at bounding box center [987, 428] width 8 height 8
drag, startPoint x: 580, startPoint y: 354, endPoint x: 423, endPoint y: 352, distance: 157.6
click at [423, 352] on div "Brand Experience Director, Jordan Brand" at bounding box center [513, 354] width 180 height 8
copy div "Brand Experience Director, Jordan Brand"
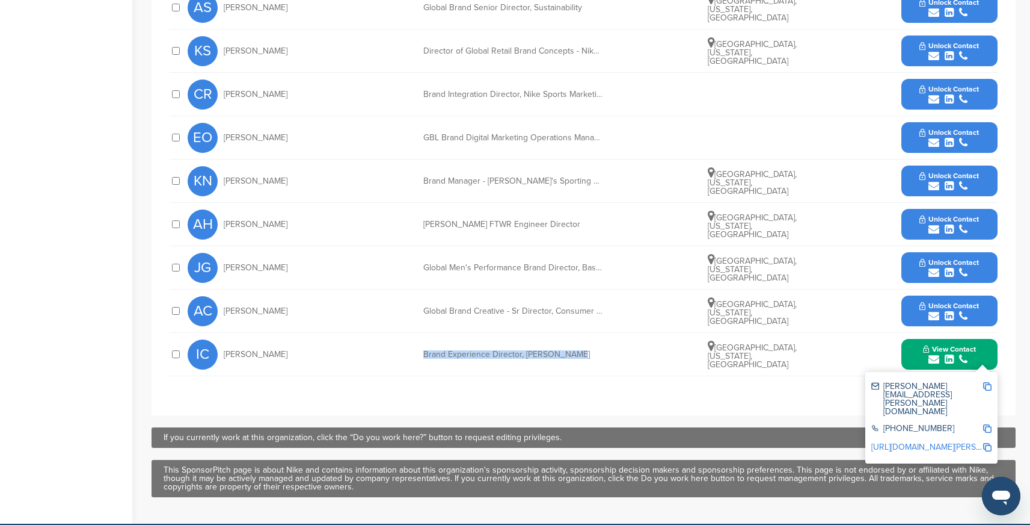
click at [990, 443] on img at bounding box center [987, 447] width 8 height 8
copy div "Brand Experience Director, Jordan Brand"
click at [612, 389] on div "**********" at bounding box center [584, 133] width 864 height 563
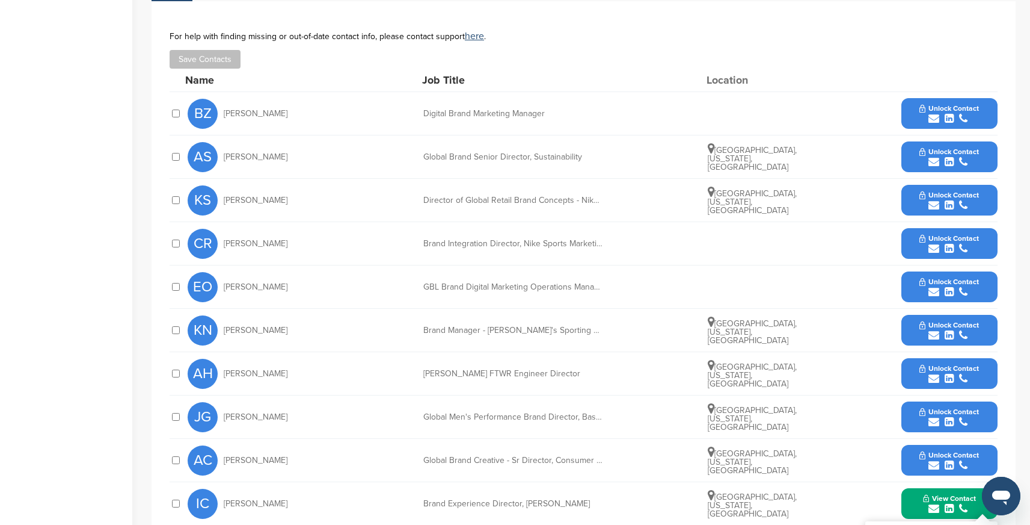
scroll to position [382, 0]
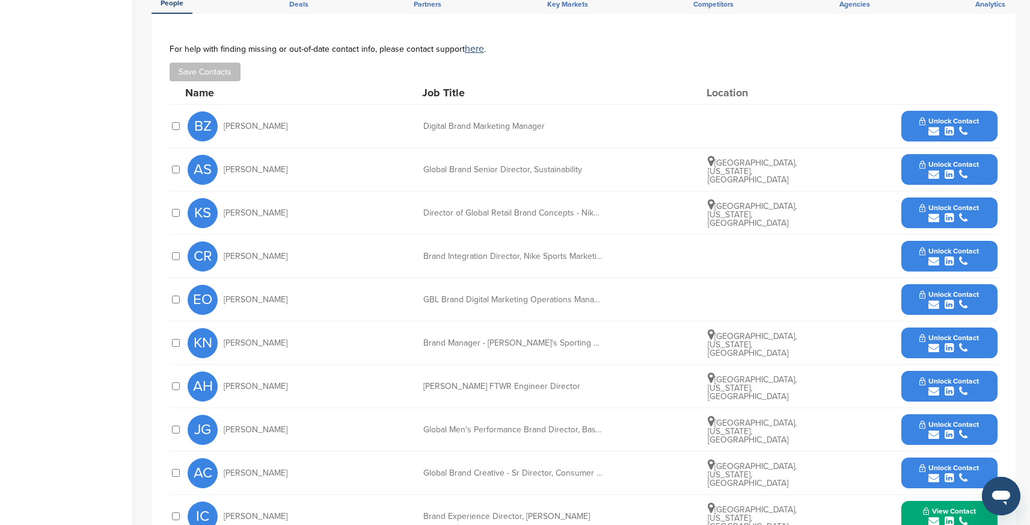
click at [958, 254] on span "Unlock Contact" at bounding box center [950, 251] width 60 height 8
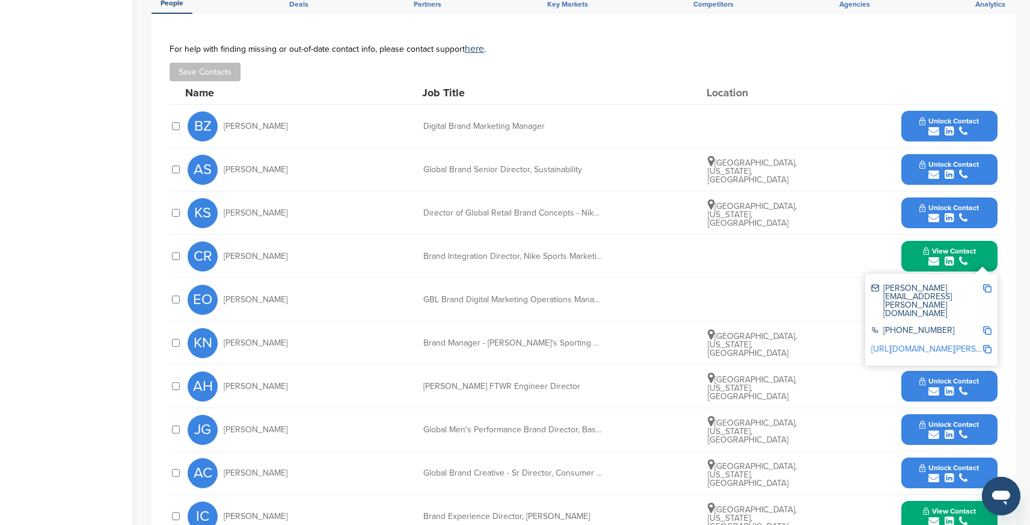
click at [989, 287] on img at bounding box center [987, 288] width 8 height 8
drag, startPoint x: 420, startPoint y: 256, endPoint x: 598, endPoint y: 259, distance: 178.1
click at [599, 260] on div "CR Christopher Rigney Brand Integration Director, Nike Sports Marketing View Co…" at bounding box center [593, 256] width 810 height 43
copy div "Brand Integration Director, Nike Sports Marketin"
click at [990, 326] on img at bounding box center [987, 330] width 8 height 8
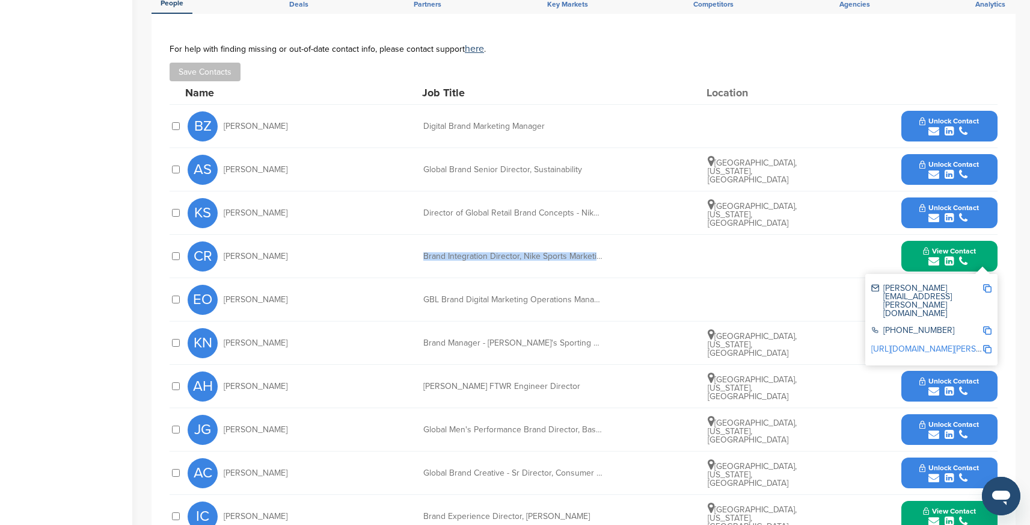
copy div "Brand Integration Director, Nike Sports Marketin"
click at [983, 343] on link "https://www.linkedin.com/in/christopher-rigney-3364344" at bounding box center [945, 348] width 147 height 10
click at [988, 345] on img at bounding box center [987, 349] width 8 height 8
click at [874, 286] on div "christopher.rigney@nike.com" at bounding box center [927, 301] width 111 height 34
click at [893, 288] on div "christopher.rigney@nike.com" at bounding box center [927, 301] width 111 height 34
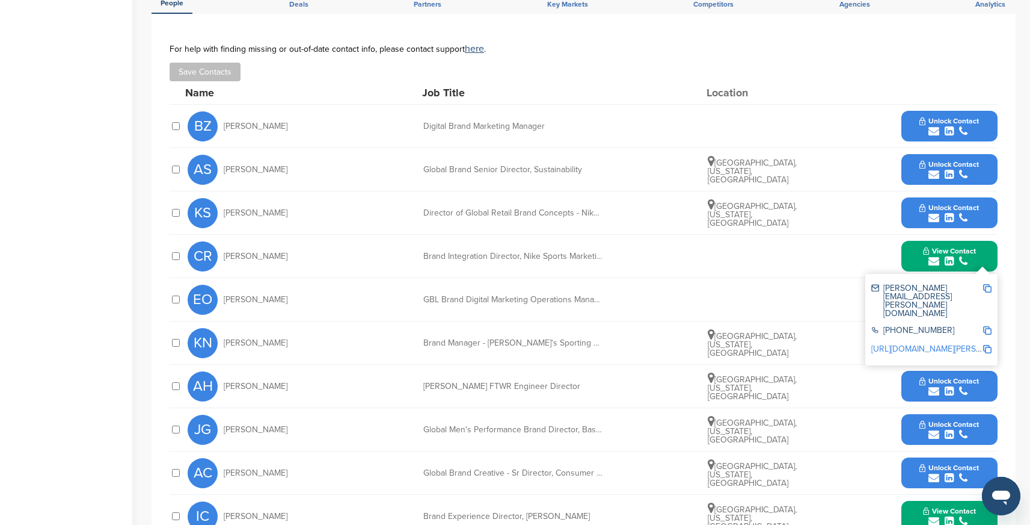
click at [937, 326] on div "503-532-3499" at bounding box center [927, 331] width 111 height 10
click at [993, 261] on div "View Contact christopher.rigney@nike.com 503-532-3499 https://www.linkedin.com/…" at bounding box center [950, 256] width 96 height 31
click at [941, 253] on span "View Contact" at bounding box center [949, 251] width 53 height 8
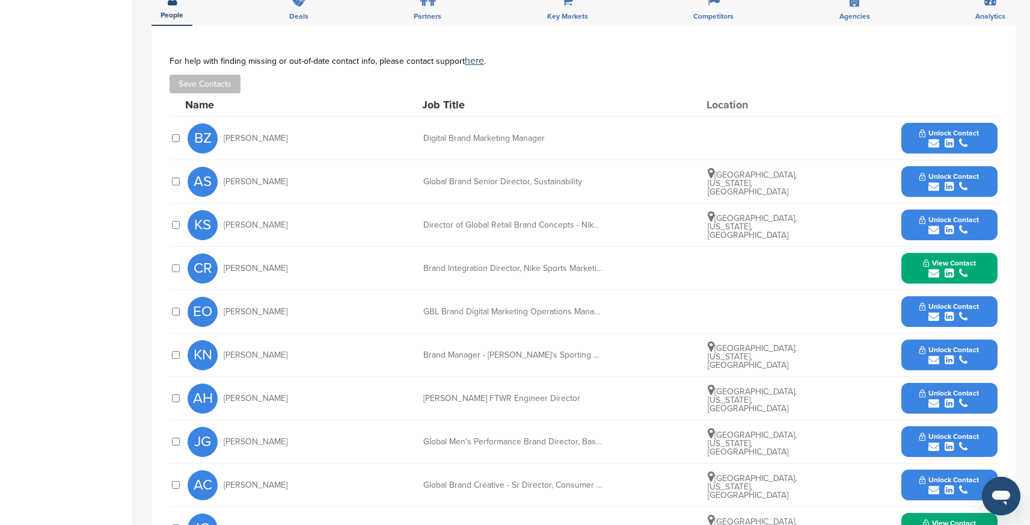
scroll to position [360, 0]
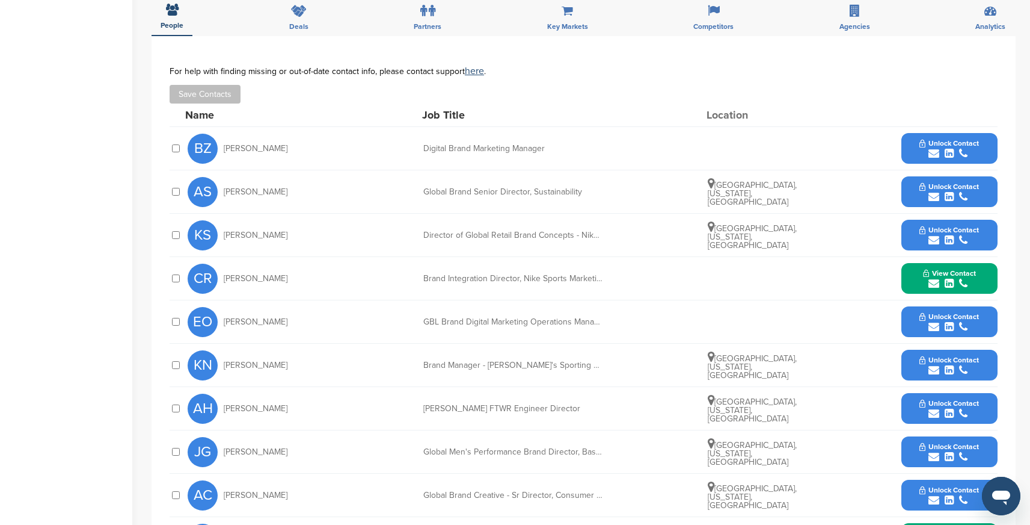
click at [951, 185] on span "Unlock Contact" at bounding box center [950, 186] width 60 height 8
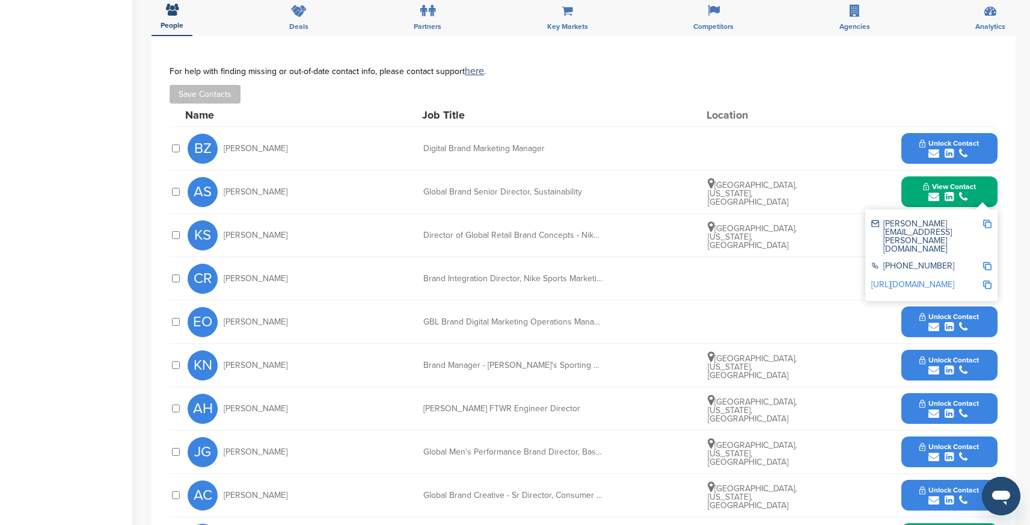
click at [988, 222] on img at bounding box center [987, 224] width 8 height 8
click at [426, 192] on div "Global Brand Senior Director, Sustainability" at bounding box center [513, 192] width 180 height 8
drag, startPoint x: 423, startPoint y: 191, endPoint x: 591, endPoint y: 191, distance: 167.2
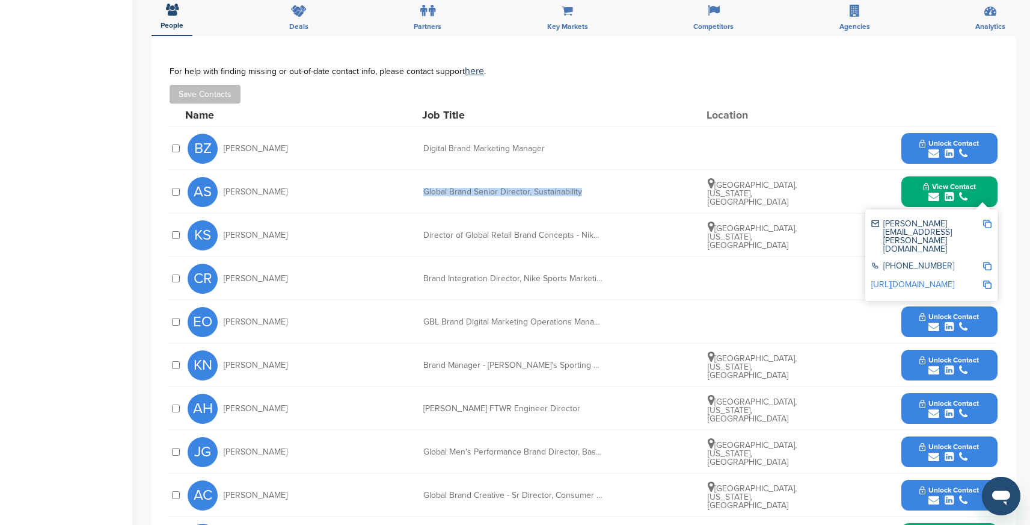
click at [591, 191] on div "Global Brand Senior Director, Sustainability" at bounding box center [513, 192] width 180 height 8
copy div "Global Brand Senior Director, Sustainability"
click at [987, 262] on img at bounding box center [987, 266] width 8 height 8
copy div "Global Brand Senior Director, Sustainability"
click at [987, 280] on img at bounding box center [987, 284] width 8 height 8
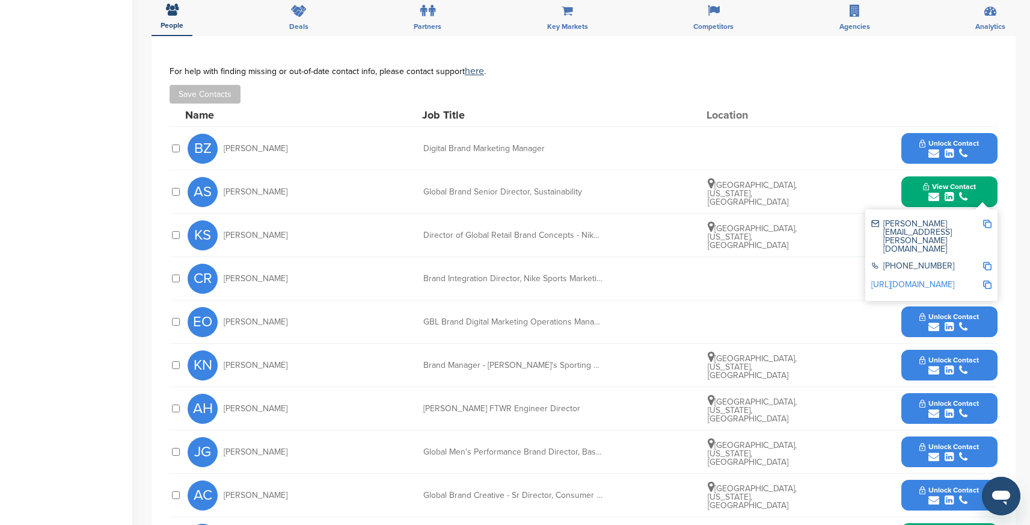
click at [966, 181] on button "View Contact" at bounding box center [950, 192] width 82 height 36
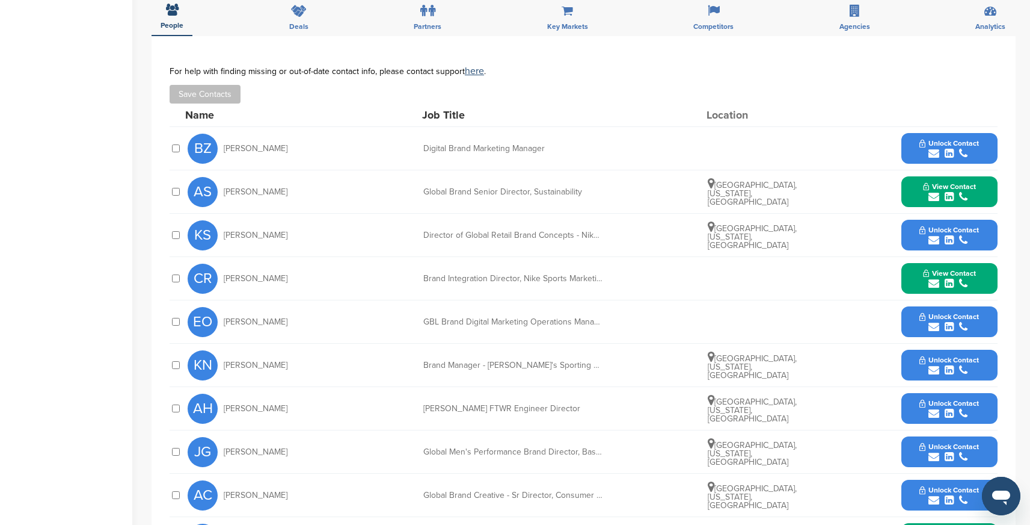
click at [970, 229] on span "Unlock Contact" at bounding box center [950, 230] width 60 height 8
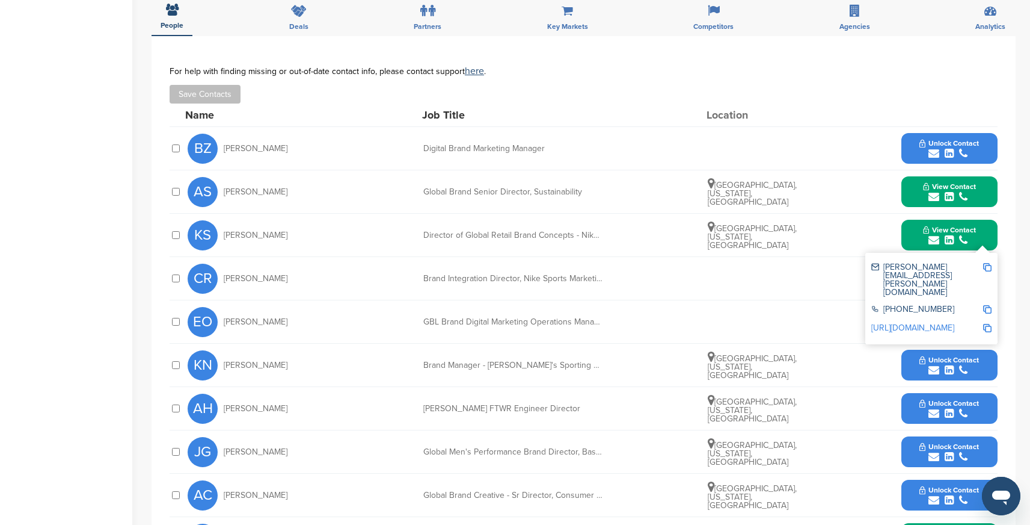
click at [987, 266] on img at bounding box center [987, 267] width 8 height 8
drag, startPoint x: 423, startPoint y: 233, endPoint x: 616, endPoint y: 234, distance: 192.5
click at [615, 235] on div "KS Kari Simpson Director of Global Retail Brand Concepts - Nike Unite Portland,…" at bounding box center [593, 235] width 810 height 43
copy div "Director of Global Retail Brand Concepts - Nike Unit"
click at [988, 305] on img at bounding box center [987, 309] width 8 height 8
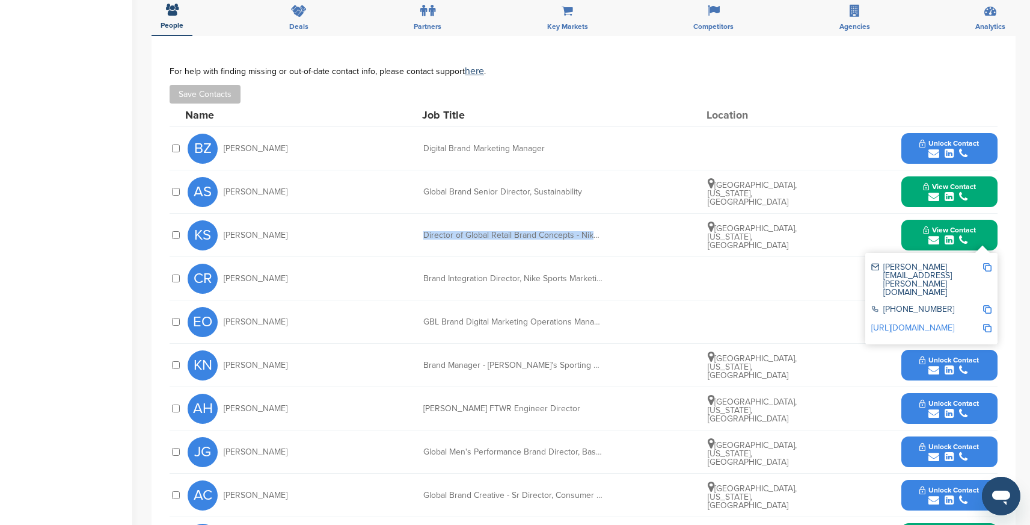
copy div "Director of Global Retail Brand Concepts - Nike Unit"
click at [991, 324] on img at bounding box center [987, 328] width 8 height 8
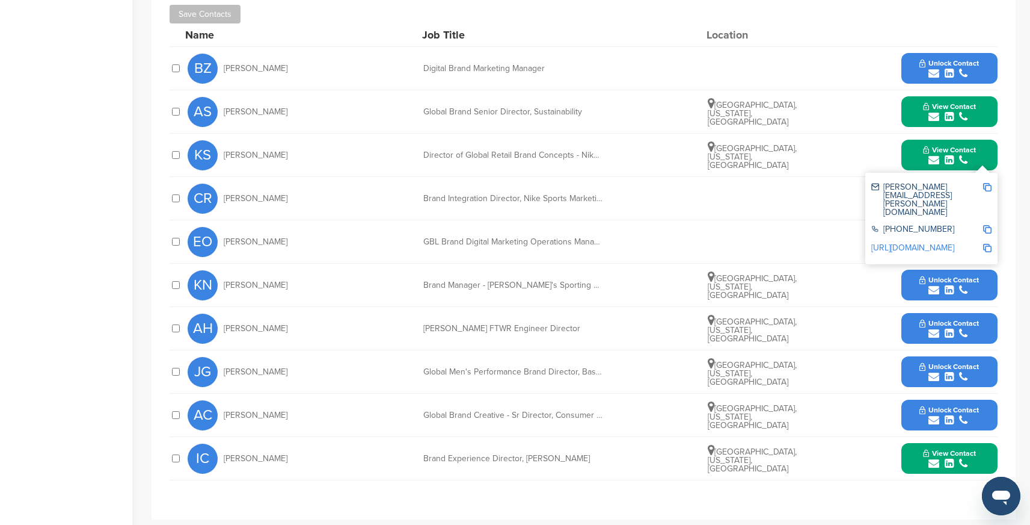
scroll to position [455, 0]
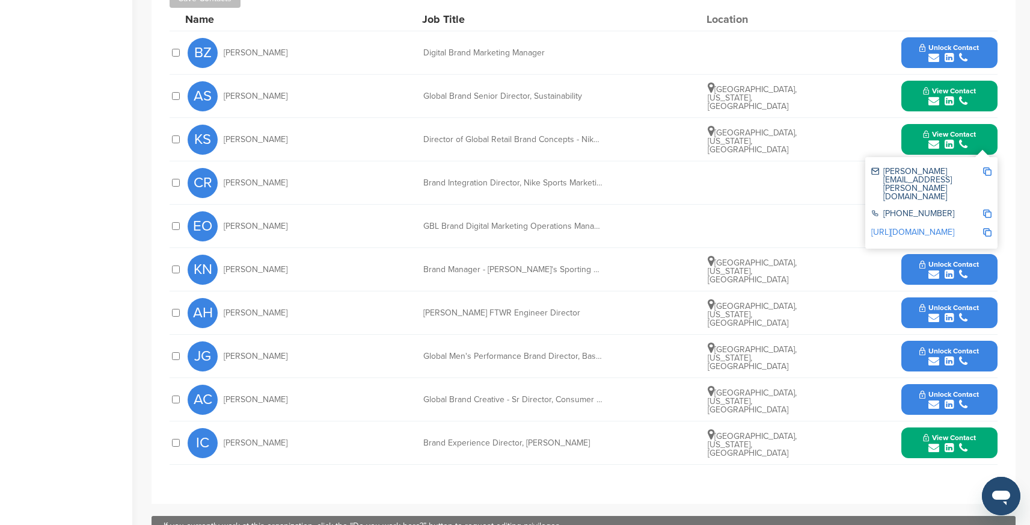
click at [923, 394] on span "Unlock Contact" at bounding box center [950, 394] width 60 height 8
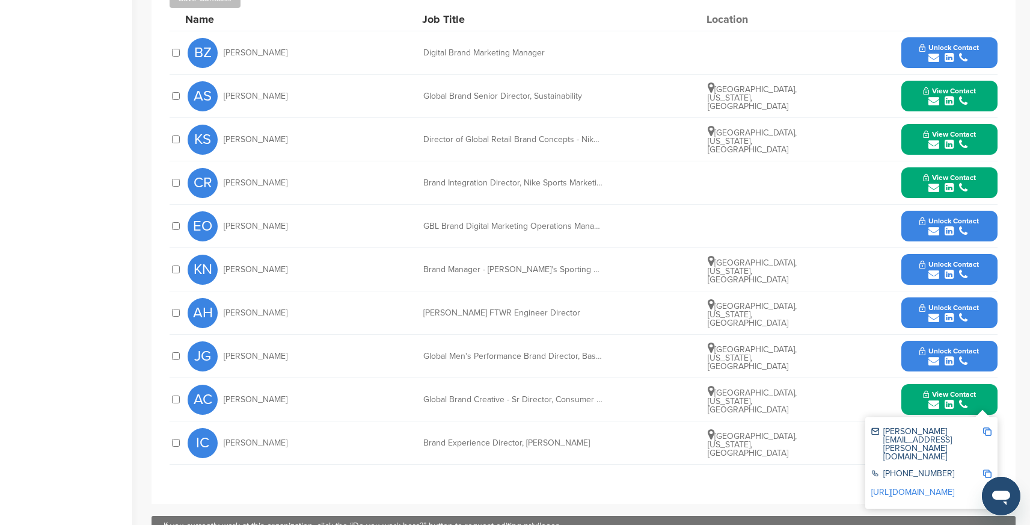
click at [988, 431] on img at bounding box center [987, 431] width 8 height 8
drag, startPoint x: 423, startPoint y: 398, endPoint x: 597, endPoint y: 399, distance: 174.5
click at [597, 400] on div "AC Amy Christensen Global Brand Creative - Sr Director, Consumer Direct Studios…" at bounding box center [593, 399] width 810 height 43
copy div "Global Brand Creative - Sr Director, Consumer"
click at [988, 469] on img at bounding box center [987, 473] width 8 height 8
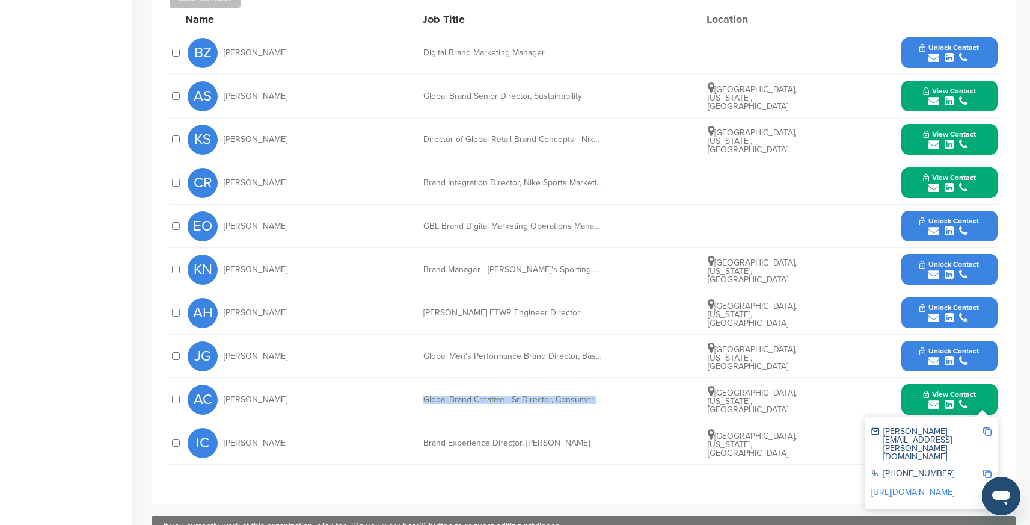
copy div "Global Brand Creative - Sr Director, Consumer"
click at [991, 488] on img at bounding box center [987, 492] width 8 height 8
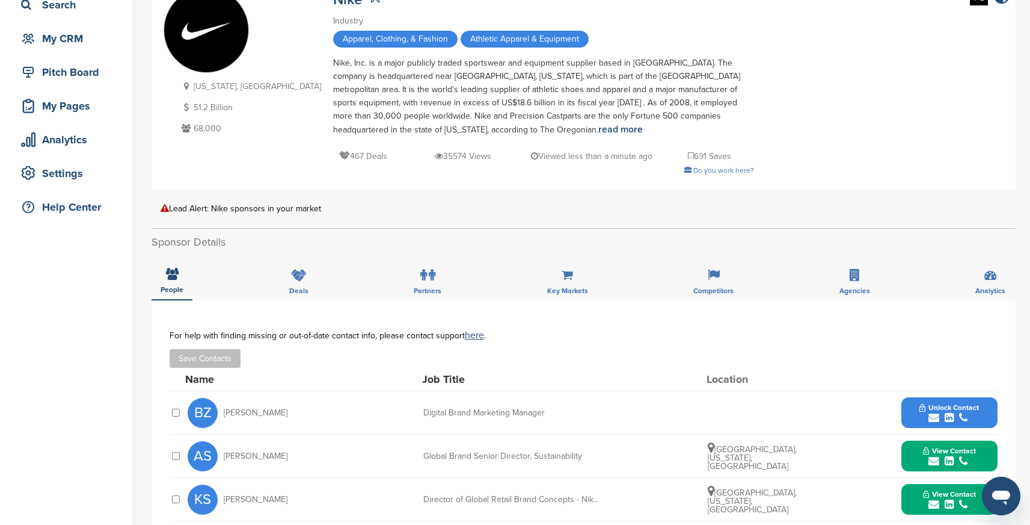
scroll to position [0, 0]
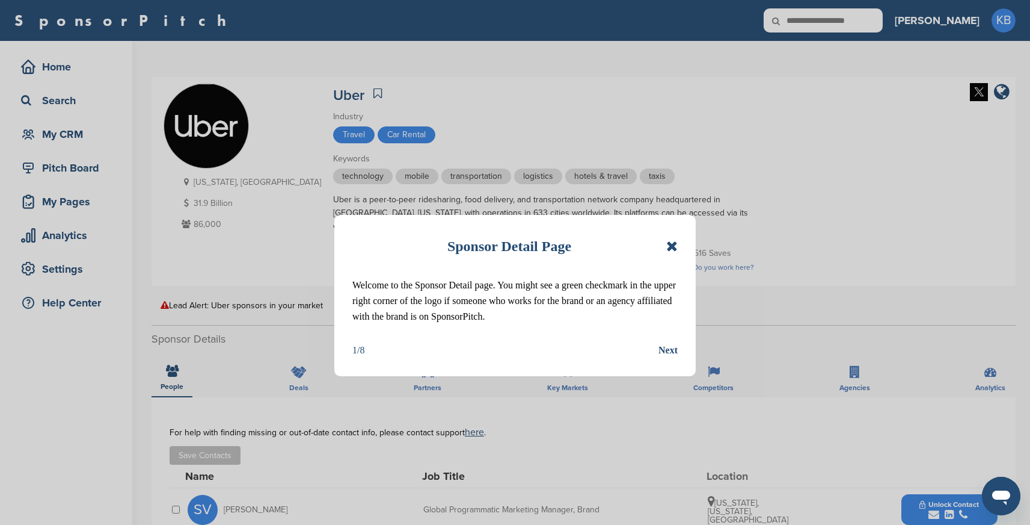
click at [673, 243] on icon at bounding box center [671, 246] width 11 height 14
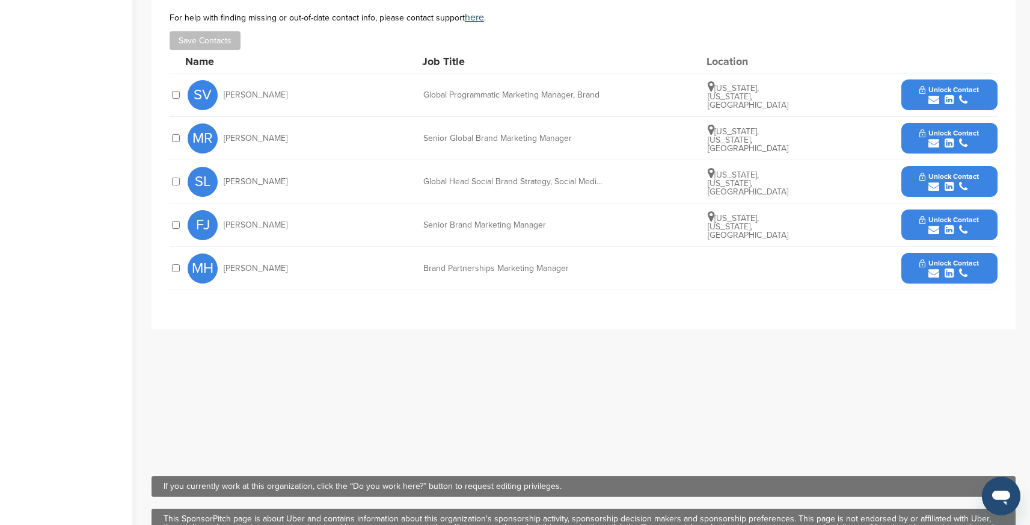
scroll to position [414, 0]
click at [941, 261] on span "Unlock Contact" at bounding box center [950, 263] width 60 height 8
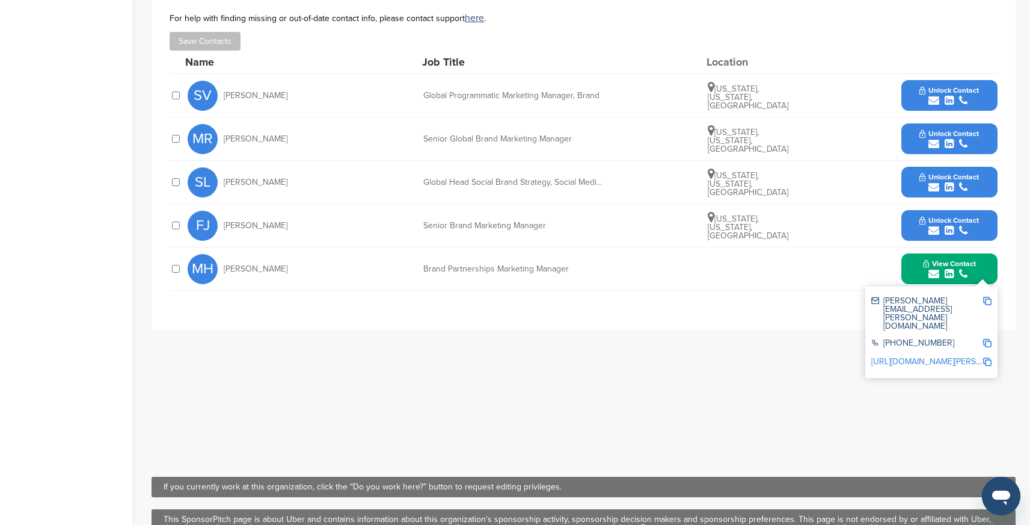
click at [988, 299] on img at bounding box center [987, 301] width 8 height 8
click at [986, 339] on img at bounding box center [987, 343] width 8 height 8
drag, startPoint x: 575, startPoint y: 271, endPoint x: 421, endPoint y: 267, distance: 154.0
click at [421, 267] on div "MH Marissa Hart Brand Partnerships Marketing Manager View Contact marissa.hart@…" at bounding box center [593, 268] width 810 height 43
copy div "Brand Partnerships Marketing Manager"
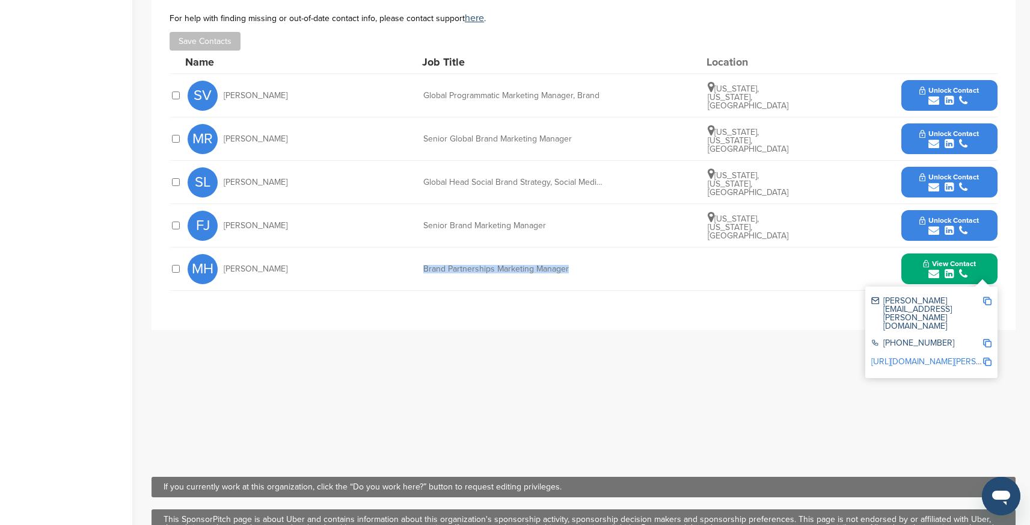
click at [985, 357] on img at bounding box center [987, 361] width 8 height 8
copy div "Brand Partnerships Marketing Manager"
click at [945, 218] on span "Unlock Contact" at bounding box center [950, 220] width 60 height 8
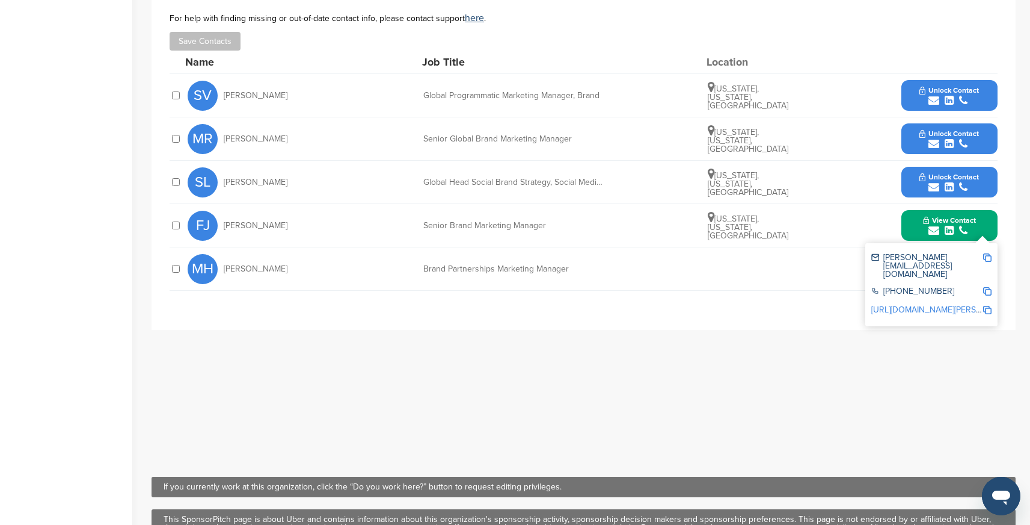
click at [990, 255] on img at bounding box center [987, 257] width 8 height 8
drag, startPoint x: 580, startPoint y: 267, endPoint x: 422, endPoint y: 266, distance: 158.2
click at [422, 266] on div "MH Marissa Hart Brand Partnerships Marketing Manager View Contact marissa.hart@…" at bounding box center [593, 268] width 810 height 43
click at [445, 227] on div "Senior Brand Marketing Manager" at bounding box center [513, 225] width 180 height 8
drag, startPoint x: 423, startPoint y: 225, endPoint x: 556, endPoint y: 225, distance: 133.5
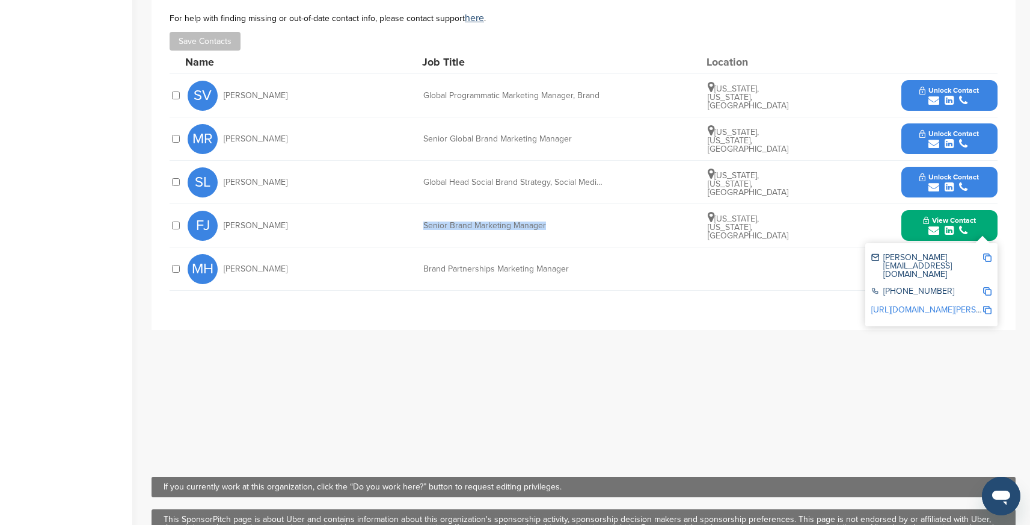
click at [556, 225] on div "FJ Faria Jabbar Senior Brand Marketing Manager New York, New York, United State…" at bounding box center [593, 225] width 810 height 43
copy div "Senior Brand Marketing Manager"
click at [988, 287] on img at bounding box center [987, 291] width 8 height 8
copy div "Senior Brand Marketing Manager"
click at [991, 287] on img at bounding box center [987, 291] width 8 height 8
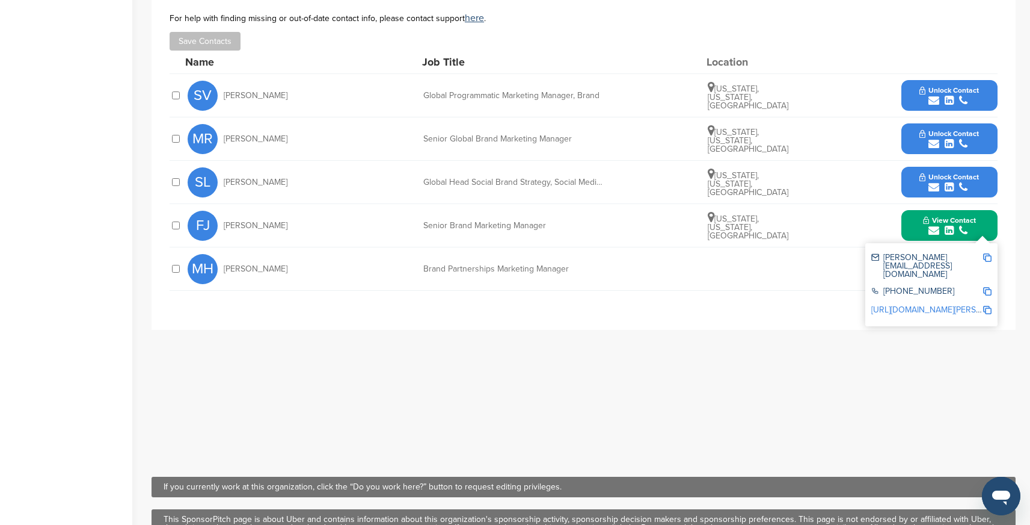
click at [919, 220] on button "View Contact" at bounding box center [950, 226] width 82 height 36
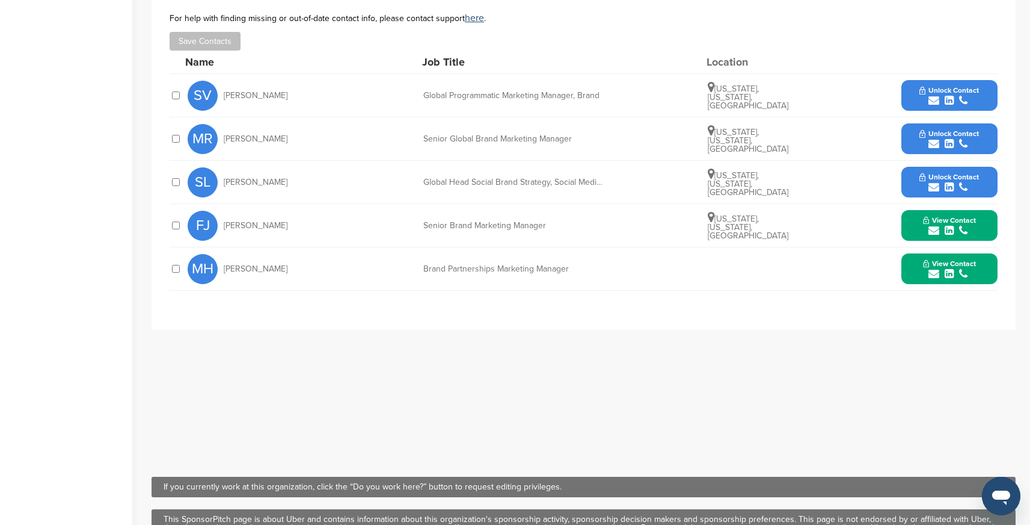
click at [922, 263] on button "View Contact" at bounding box center [950, 269] width 82 height 36
click at [926, 229] on div "submit" at bounding box center [949, 230] width 53 height 11
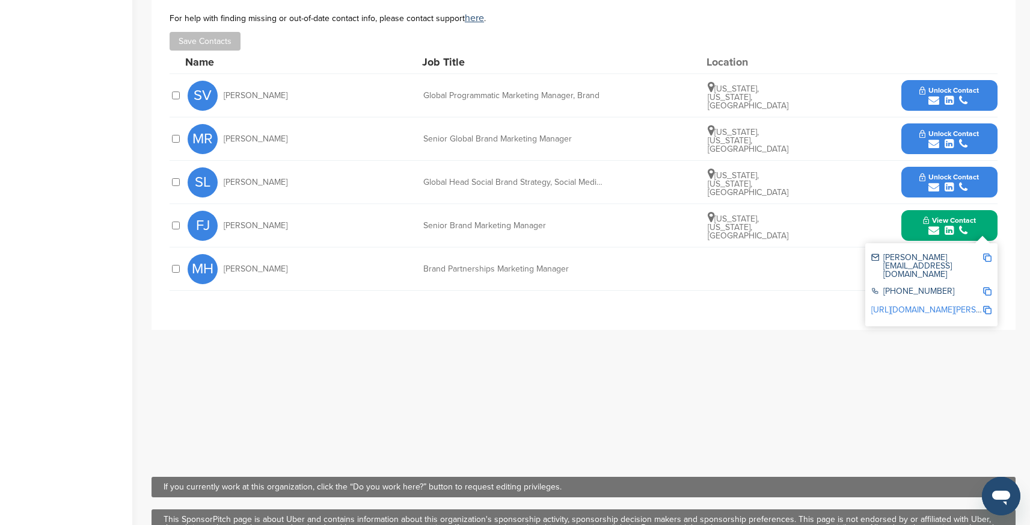
click at [987, 306] on img at bounding box center [987, 310] width 8 height 8
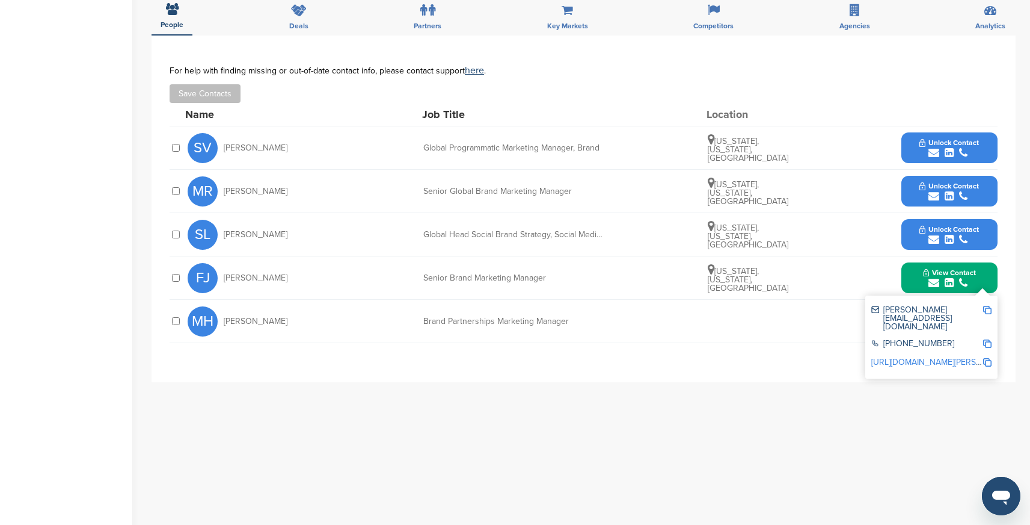
scroll to position [360, 0]
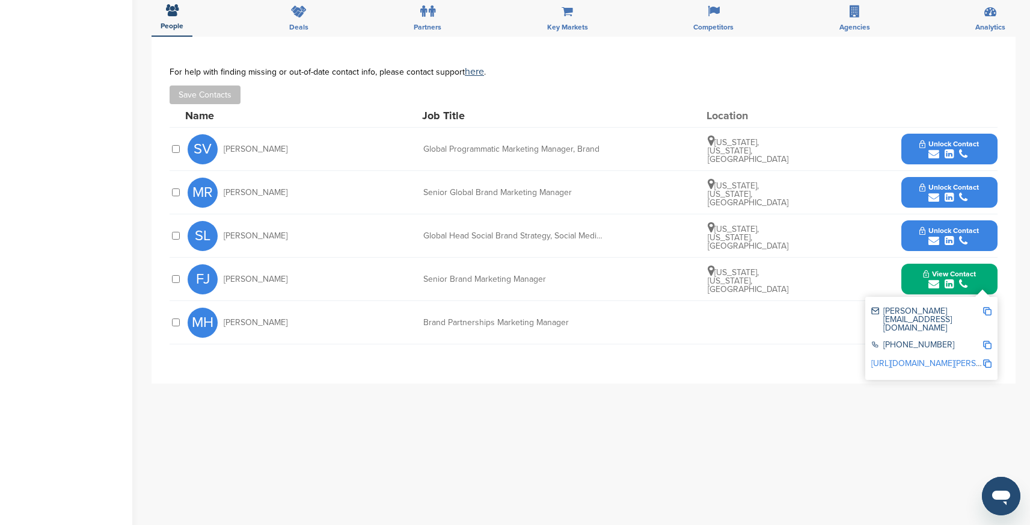
click at [918, 276] on button "View Contact" at bounding box center [950, 279] width 82 height 36
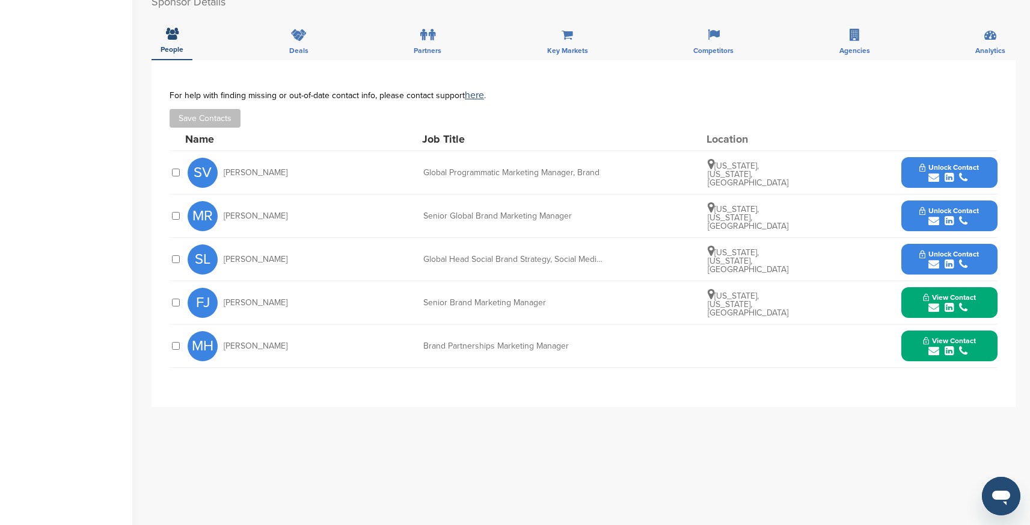
scroll to position [336, 0]
click at [927, 221] on div "submit" at bounding box center [950, 221] width 60 height 11
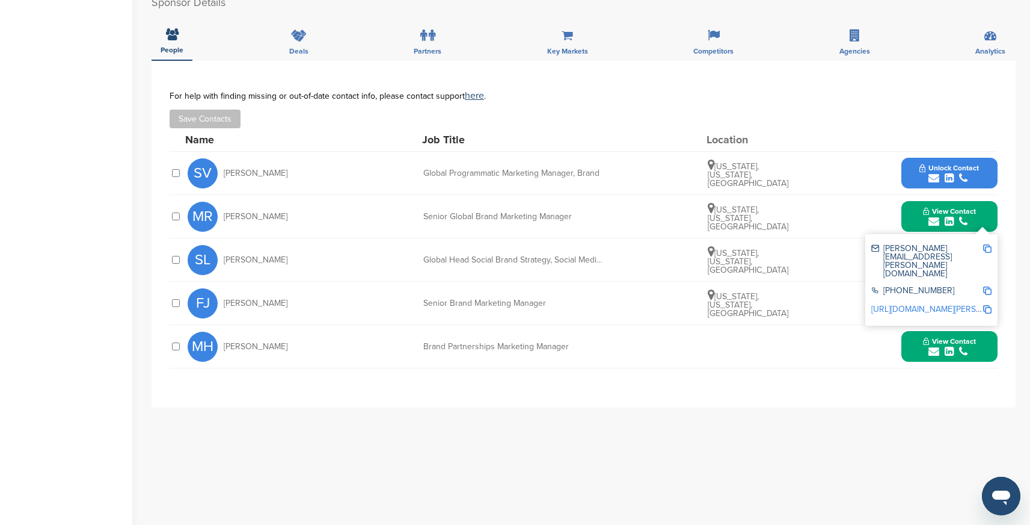
click at [991, 246] on img at bounding box center [987, 248] width 8 height 8
click at [921, 222] on button "View Contact" at bounding box center [950, 217] width 82 height 36
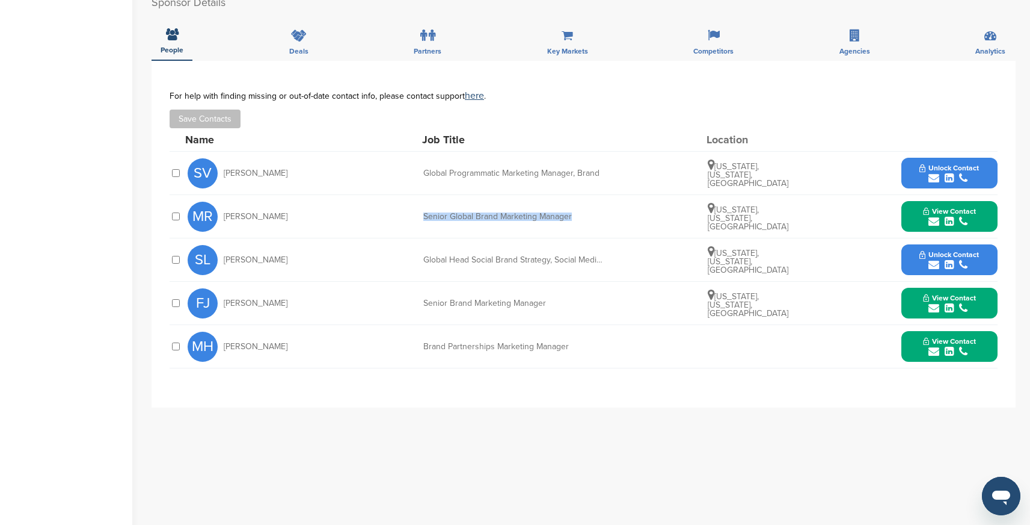
drag, startPoint x: 424, startPoint y: 217, endPoint x: 582, endPoint y: 214, distance: 157.6
click at [582, 214] on div "Senior Global Brand Marketing Manager" at bounding box center [513, 216] width 180 height 8
copy div "Senior Global Brand Marketing Manager"
click at [946, 215] on span "View Contact" at bounding box center [949, 211] width 53 height 8
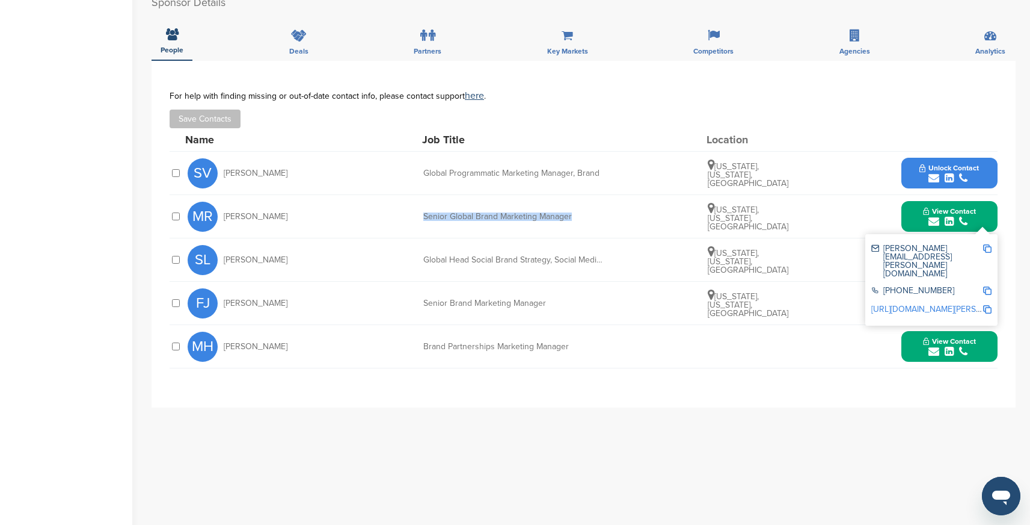
click at [990, 305] on img at bounding box center [987, 309] width 8 height 8
copy div "Senior Global Brand Marketing Manager"
click at [923, 211] on button "View Contact" at bounding box center [950, 217] width 82 height 36
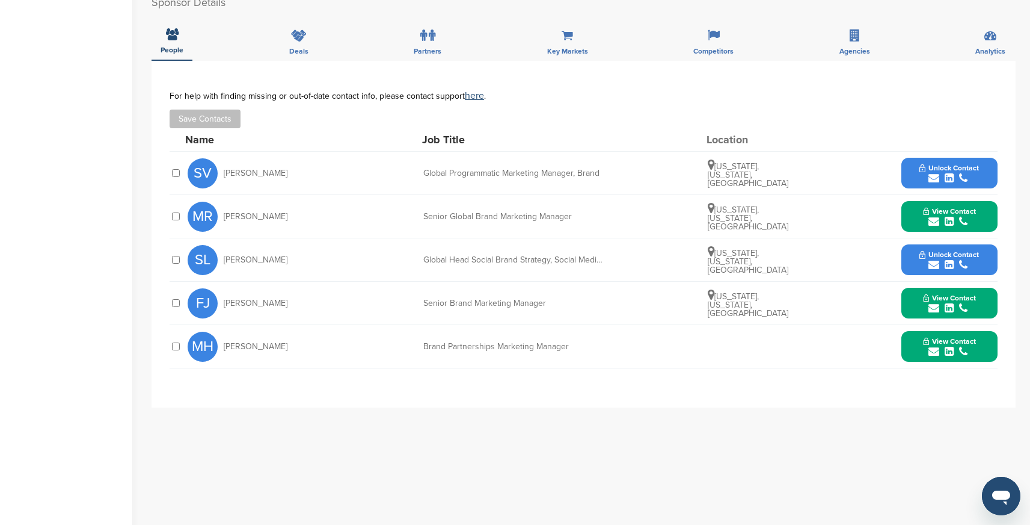
click at [945, 173] on icon "submit" at bounding box center [949, 178] width 9 height 11
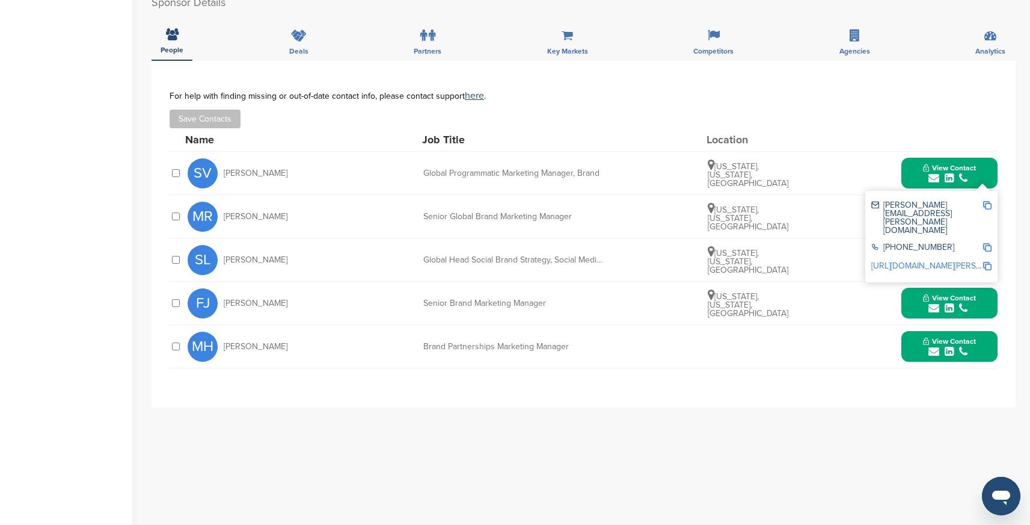
click at [991, 204] on img at bounding box center [987, 205] width 8 height 8
click at [415, 171] on div "SV Samantha Villanueva Global Programmatic Marketing Manager, Brand New York, N…" at bounding box center [593, 173] width 810 height 43
drag, startPoint x: 424, startPoint y: 171, endPoint x: 608, endPoint y: 171, distance: 184.1
click at [608, 171] on div "SV Samantha Villanueva Global Programmatic Marketing Manager, Brand New York, N…" at bounding box center [593, 173] width 810 height 43
copy div "Global Programmatic Marketing Manager, Brand"
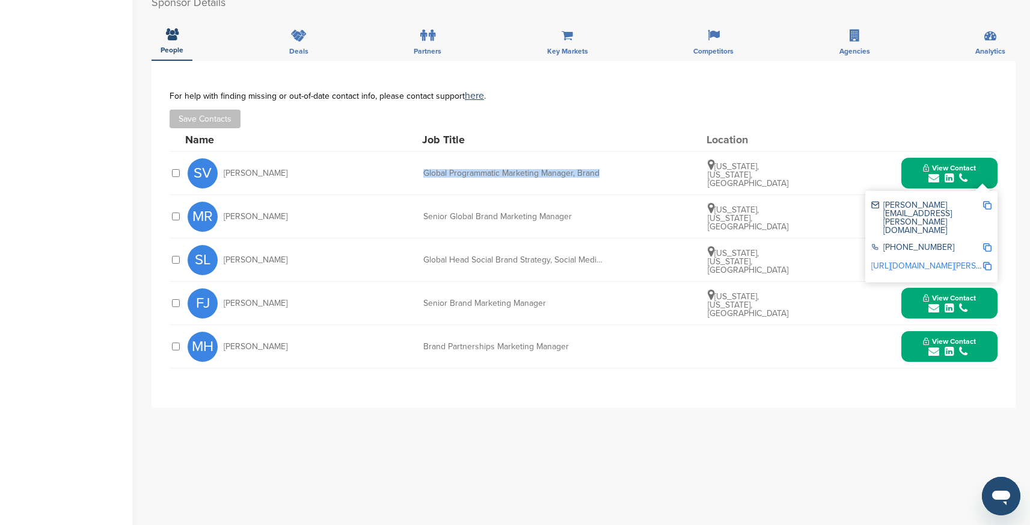
click at [987, 243] on img at bounding box center [987, 247] width 8 height 8
copy div "Global Programmatic Marketing Manager, Brand"
click at [987, 262] on img at bounding box center [987, 266] width 8 height 8
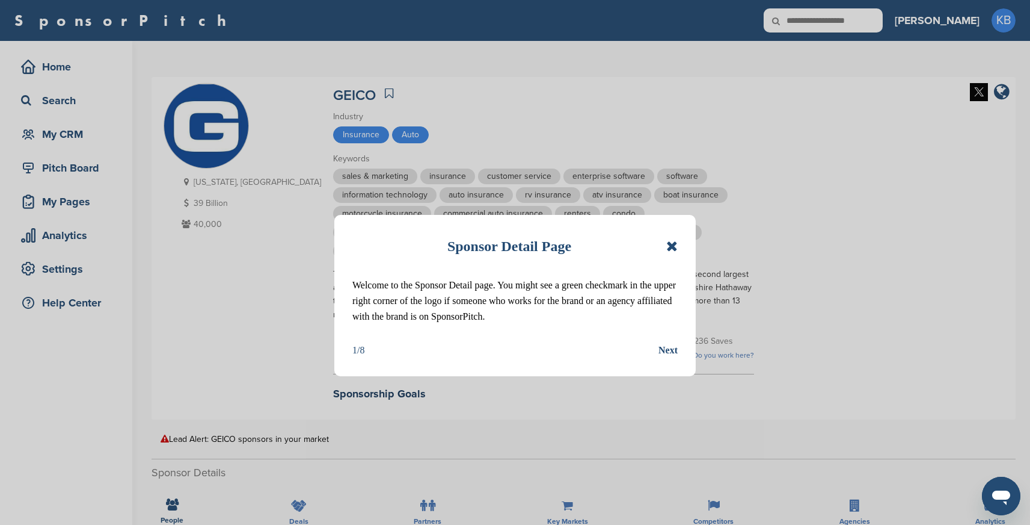
click at [677, 241] on icon at bounding box center [671, 246] width 11 height 14
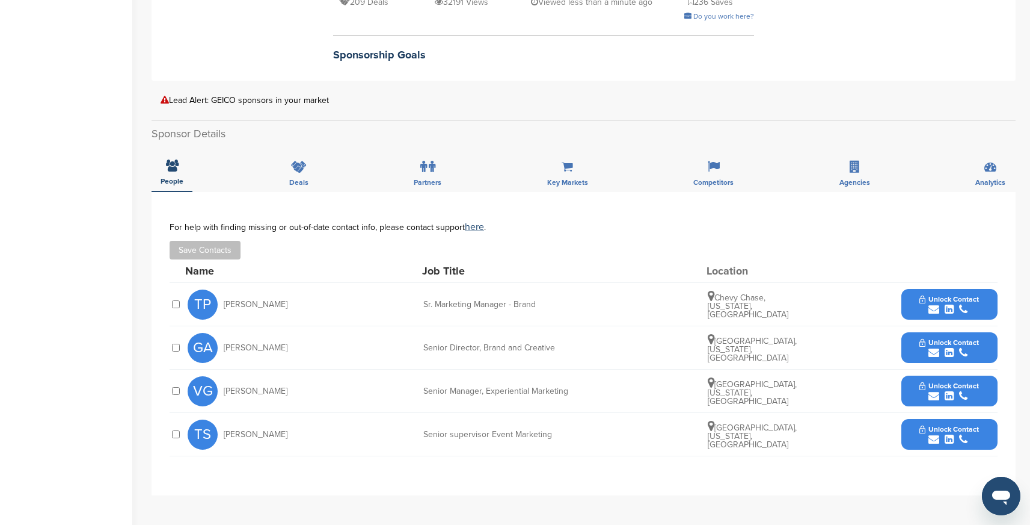
scroll to position [339, 0]
